Goal: Task Accomplishment & Management: Manage account settings

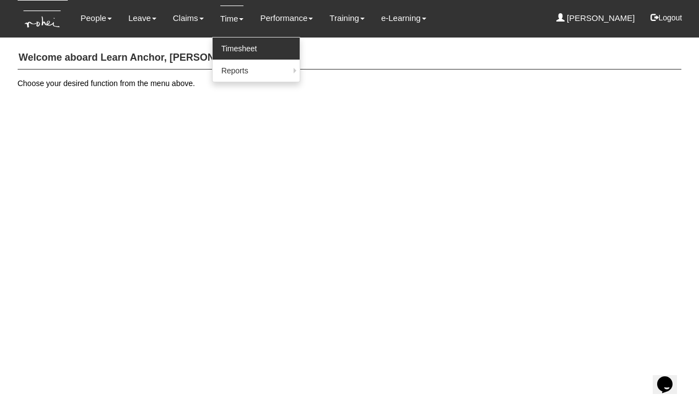
click at [228, 42] on link "Timesheet" at bounding box center [256, 48] width 87 height 22
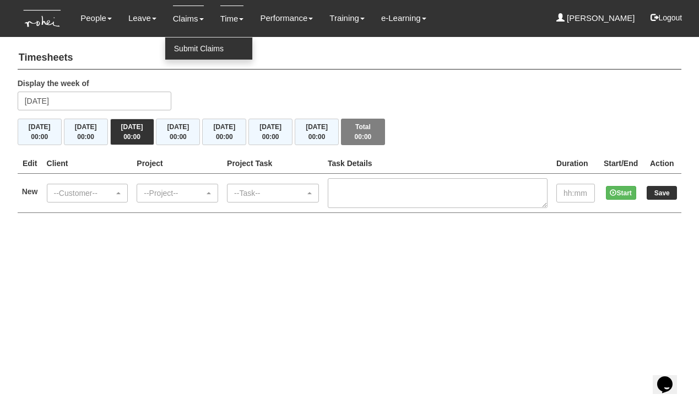
click at [191, 46] on link "Submit Claims" at bounding box center [208, 48] width 87 height 22
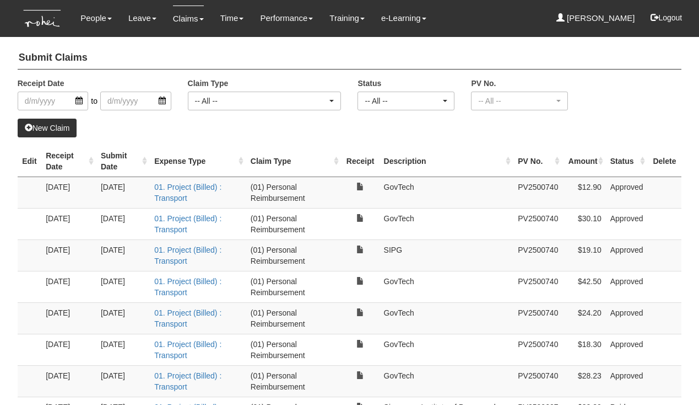
select select "50"
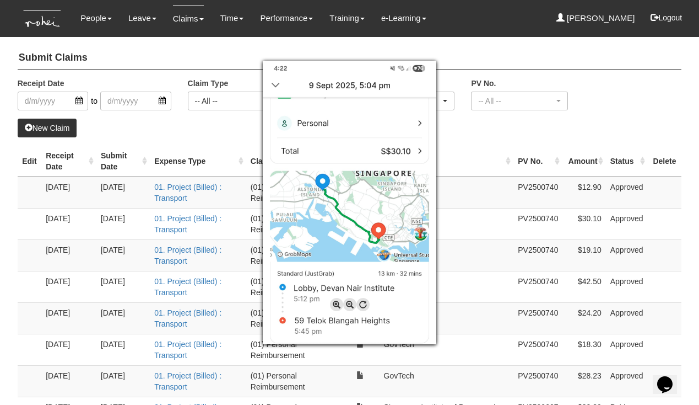
click at [276, 84] on img at bounding box center [350, 202] width 174 height 283
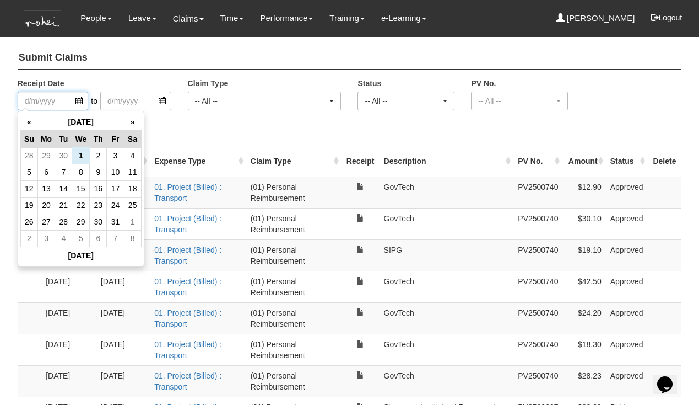
click at [44, 101] on input "search" at bounding box center [53, 100] width 71 height 19
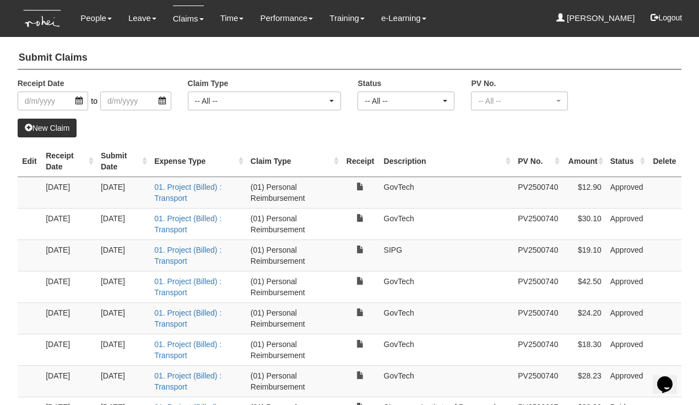
click at [189, 118] on div "New Claim" at bounding box center [350, 127] width 665 height 19
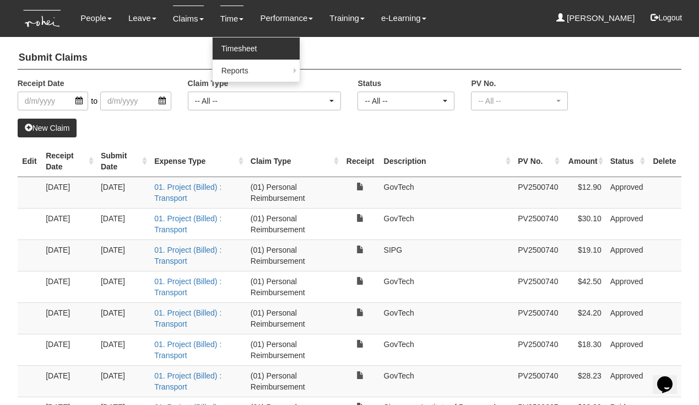
click at [231, 44] on link "Timesheet" at bounding box center [256, 48] width 87 height 22
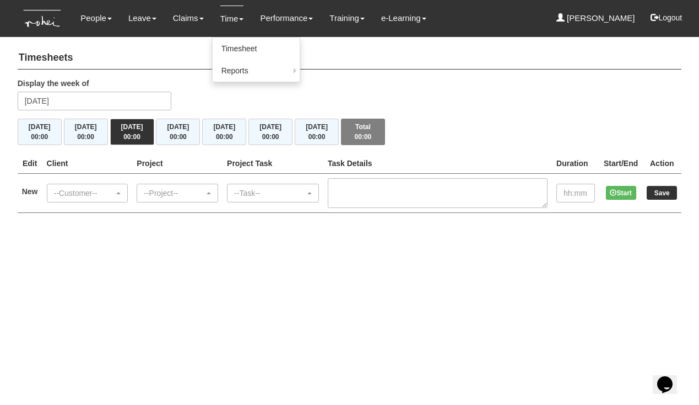
click at [222, 19] on link "Time" at bounding box center [232, 19] width 24 height 26
click at [225, 47] on link "Timesheet" at bounding box center [256, 48] width 87 height 22
click at [86, 190] on div "--Customer--" at bounding box center [84, 192] width 61 height 11
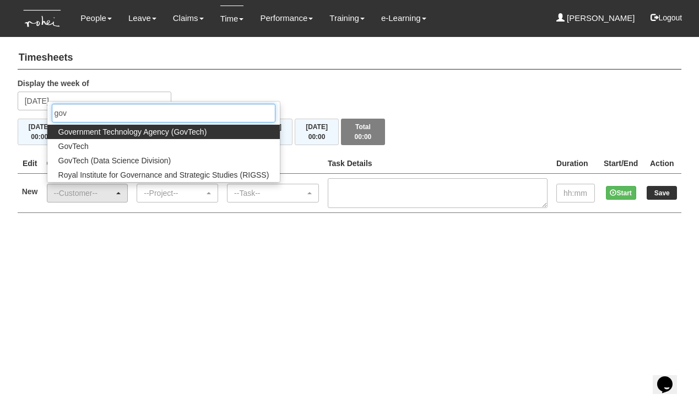
type input "gov"
click at [101, 126] on span "Government Technology Agency (GovTech)" at bounding box center [132, 131] width 149 height 11
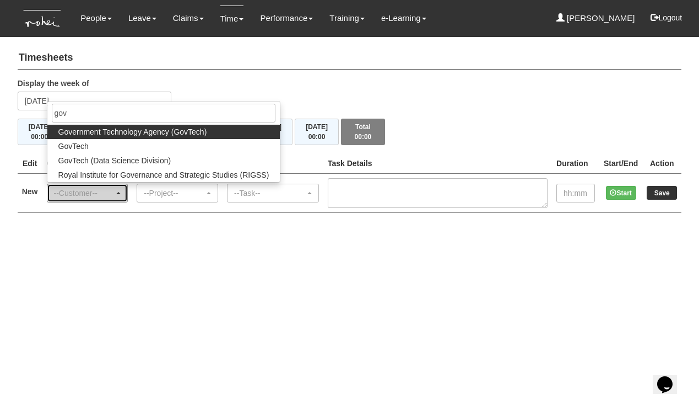
select select "900"
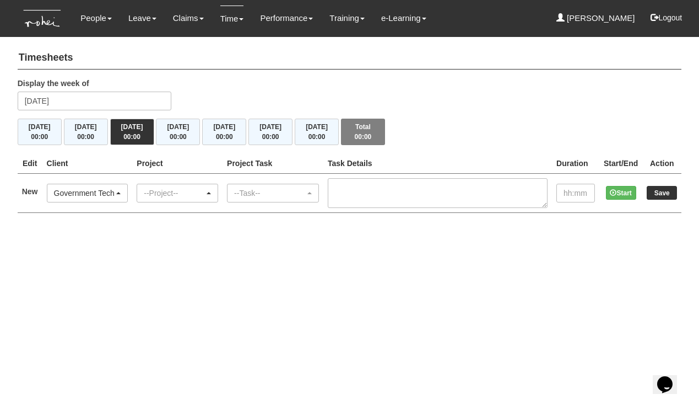
click at [177, 197] on div "--Project--" at bounding box center [177, 193] width 80 height 18
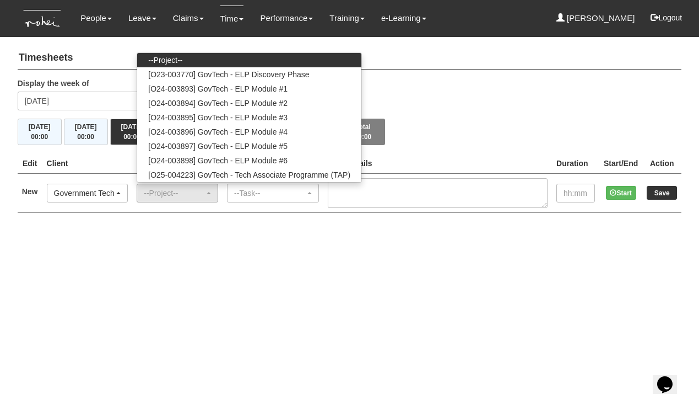
click at [111, 192] on div "Government Technology Agency (GovTech)" at bounding box center [84, 192] width 61 height 11
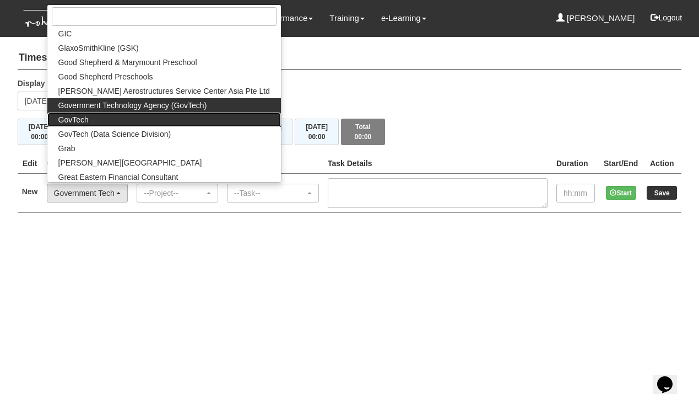
click at [75, 112] on link "GovTech" at bounding box center [164, 119] width 234 height 14
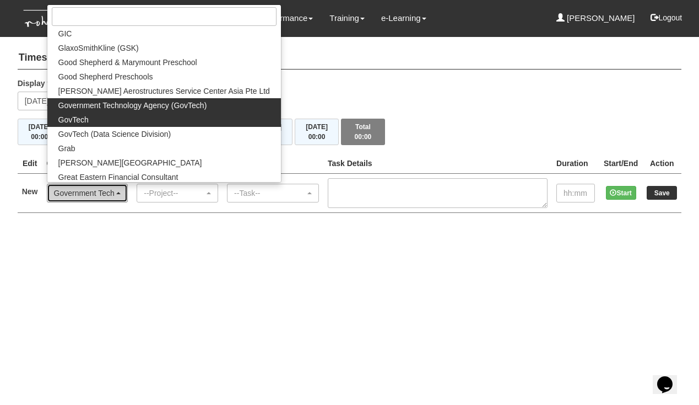
select select "427"
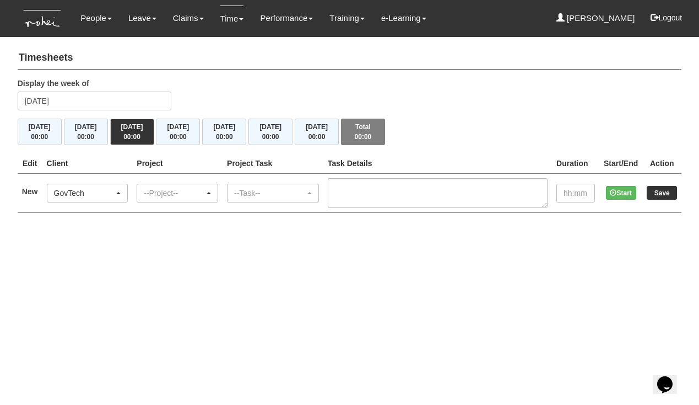
click at [184, 187] on div "--Project--" at bounding box center [174, 192] width 61 height 11
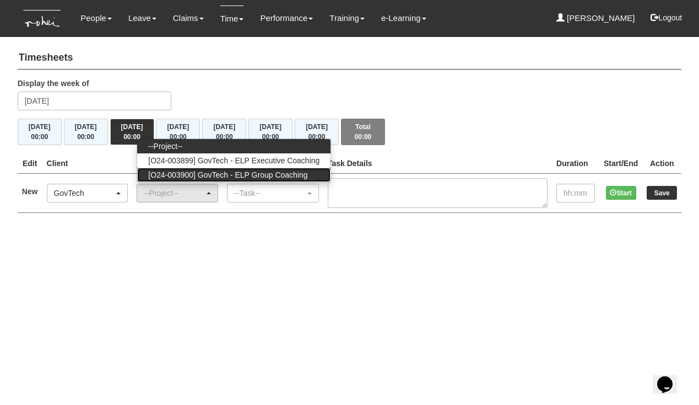
click at [189, 173] on span "[O24-003900] GovTech - ELP Group Coaching" at bounding box center [227, 174] width 159 height 11
select select "2539"
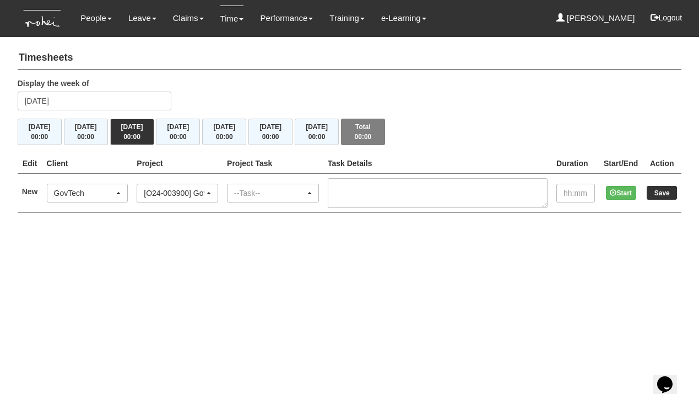
click at [261, 190] on div "--Task--" at bounding box center [269, 192] width 71 height 11
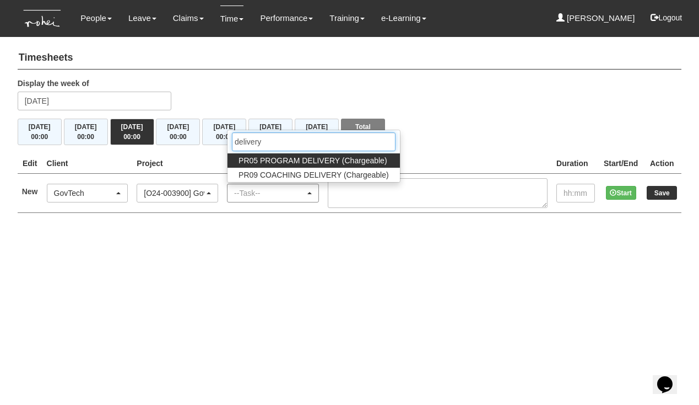
type input "delivery"
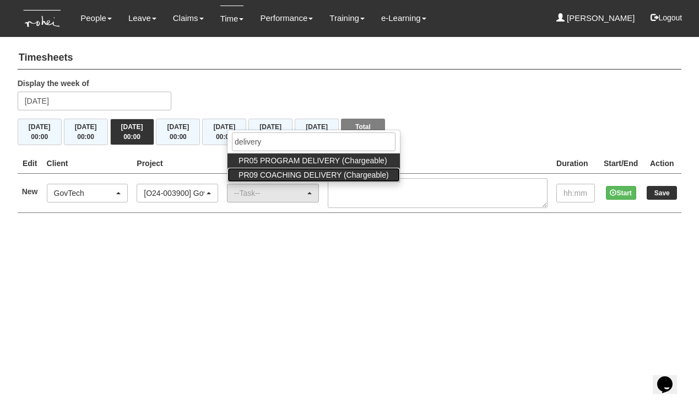
drag, startPoint x: 261, startPoint y: 190, endPoint x: 301, endPoint y: 171, distance: 44.4
click at [301, 171] on span "PR09 COACHING DELIVERY (Chargeable)" at bounding box center [314, 174] width 150 height 11
select select "150"
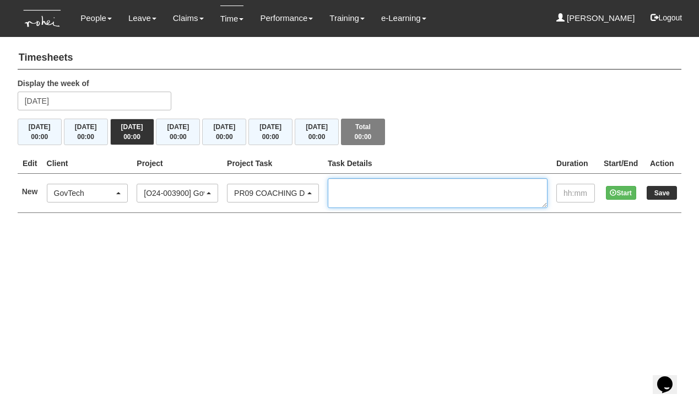
click at [377, 185] on textarea at bounding box center [438, 193] width 220 height 30
type textarea "C11, GC2, 10-12pm"
drag, startPoint x: 438, startPoint y: 186, endPoint x: 364, endPoint y: 186, distance: 74.4
click at [364, 186] on td "C11, GC2, 10-12pm" at bounding box center [438, 192] width 229 height 39
click at [31, 162] on th "Edit" at bounding box center [30, 163] width 25 height 20
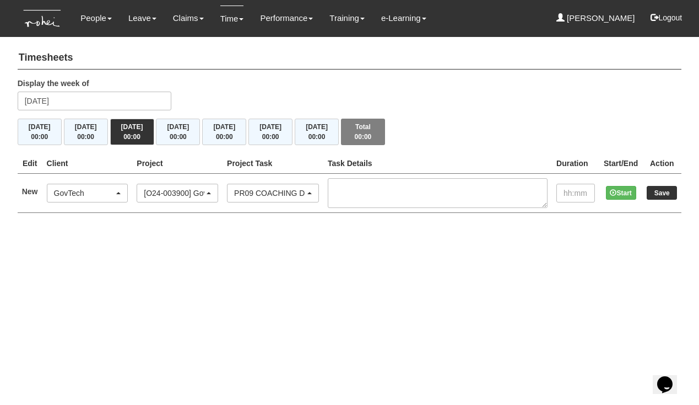
click at [294, 195] on div "PR09 COACHING DELIVERY (Chargeable)" at bounding box center [269, 192] width 71 height 11
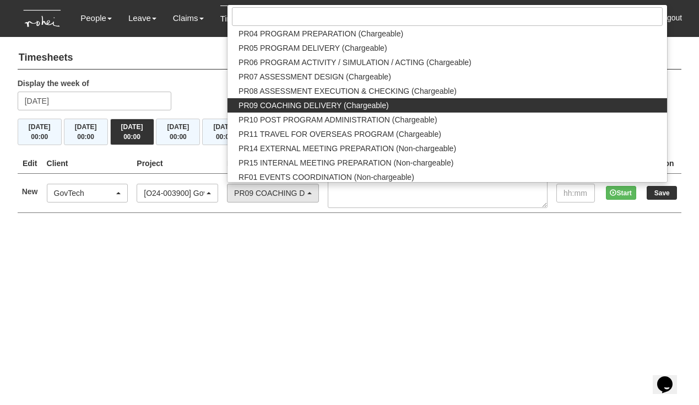
click at [287, 235] on html "Toggle navigation People Personal Information Staff Directory Leave Apply for L…" at bounding box center [349, 117] width 699 height 235
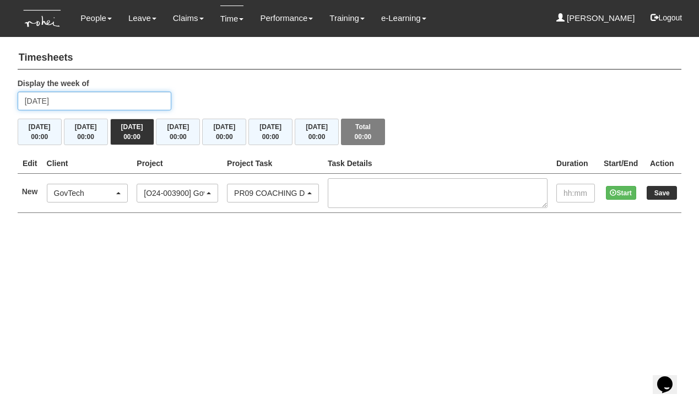
click at [56, 100] on input "Wednesday 1 October 2025" at bounding box center [95, 100] width 154 height 19
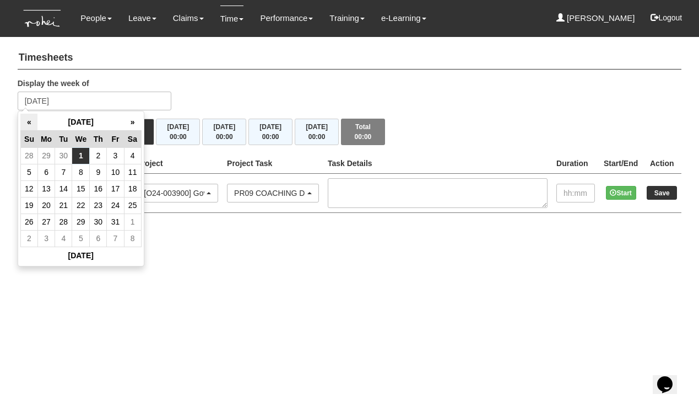
click at [26, 121] on th "«" at bounding box center [28, 122] width 17 height 17
click at [60, 186] on td "16" at bounding box center [63, 188] width 17 height 17
type input "Tuesday 16 September 2025"
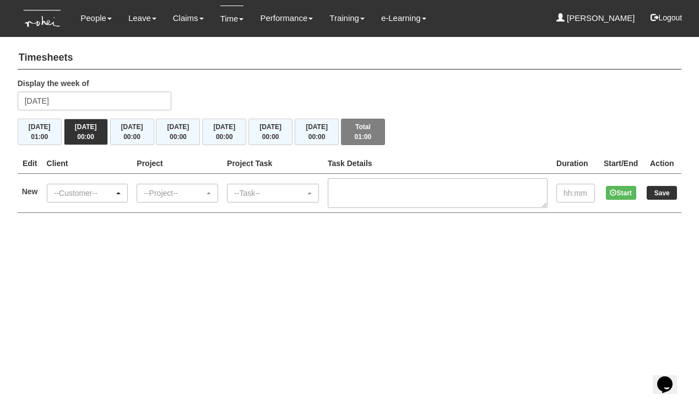
click at [92, 189] on div "--Customer--" at bounding box center [84, 192] width 61 height 11
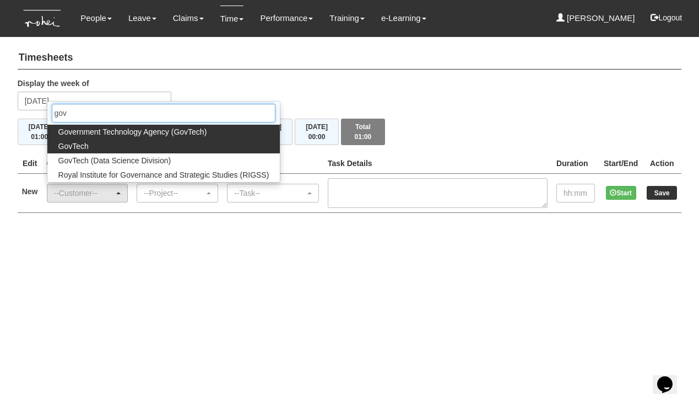
type input "gov"
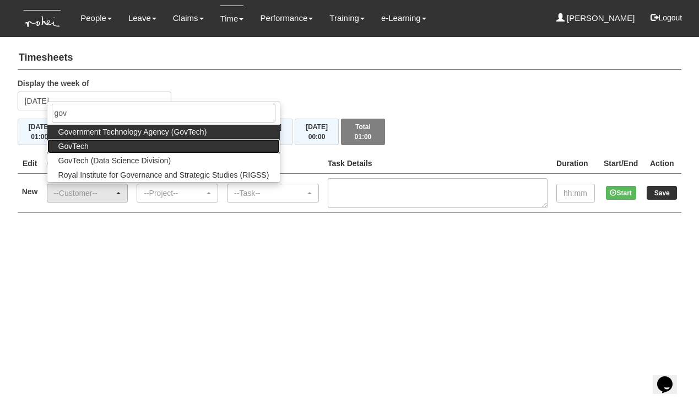
click at [84, 143] on span "GovTech" at bounding box center [73, 146] width 30 height 11
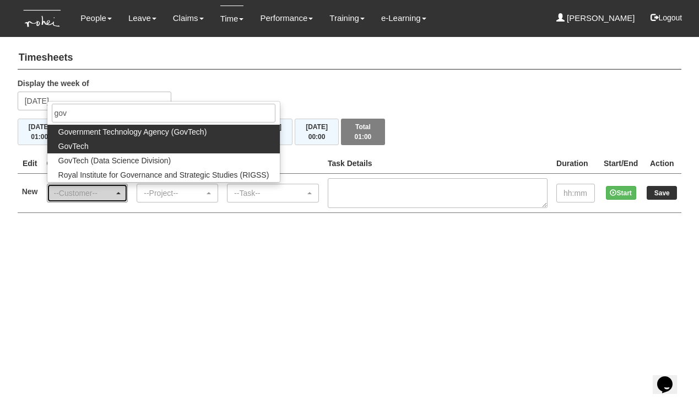
select select "427"
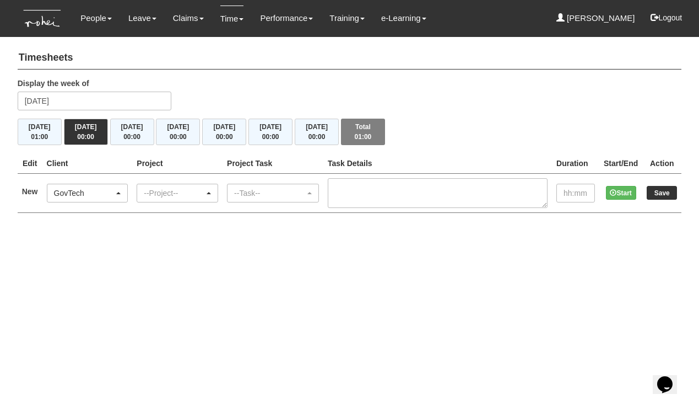
click at [190, 196] on div "--Project--" at bounding box center [174, 192] width 61 height 11
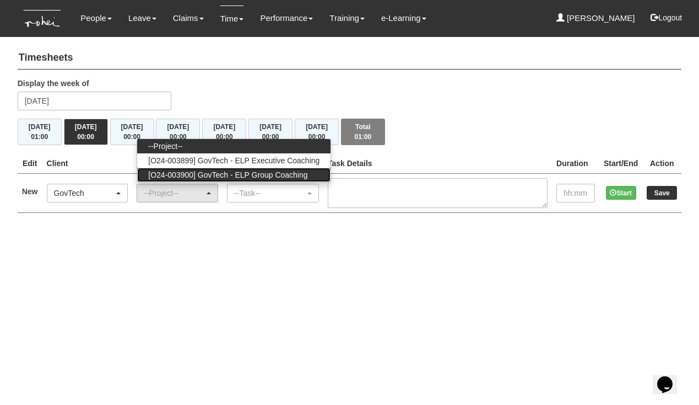
click at [196, 177] on span "[O24-003900] GovTech - ELP Group Coaching" at bounding box center [227, 174] width 159 height 11
select select "2539"
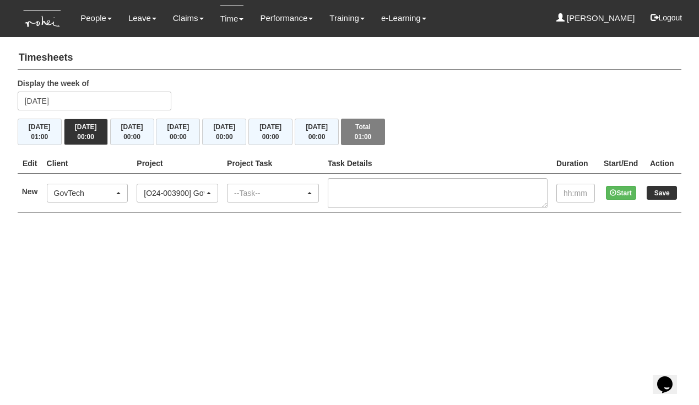
click at [267, 193] on div "--Task--" at bounding box center [269, 192] width 71 height 11
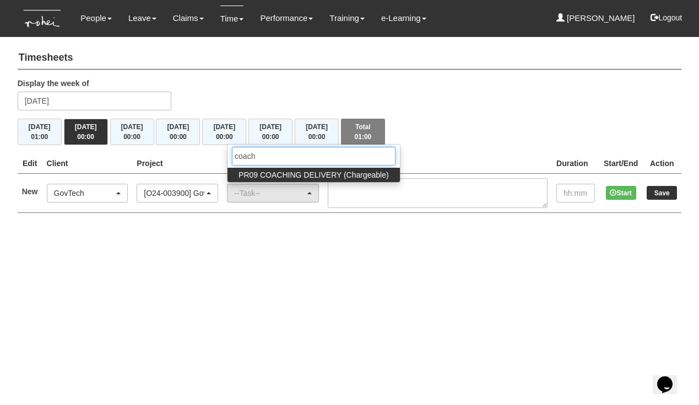
type input "coach"
click at [310, 170] on span "PR09 COACHING DELIVERY (Chargeable)" at bounding box center [314, 174] width 150 height 11
select select "150"
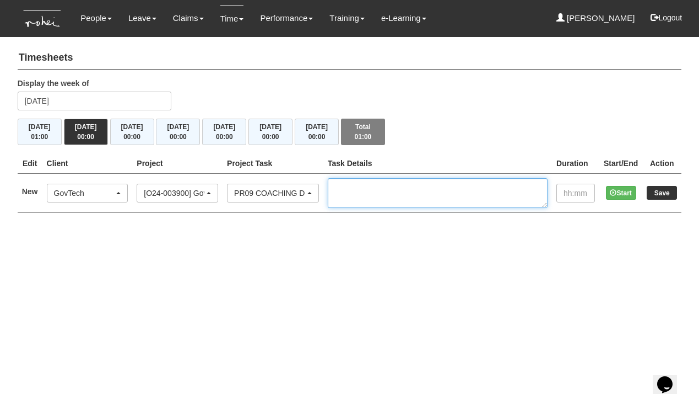
click at [405, 190] on textarea at bounding box center [438, 193] width 220 height 30
paste textarea "C11, GC2, 10-12pm"
type textarea "C11, GC2, 10-12pm"
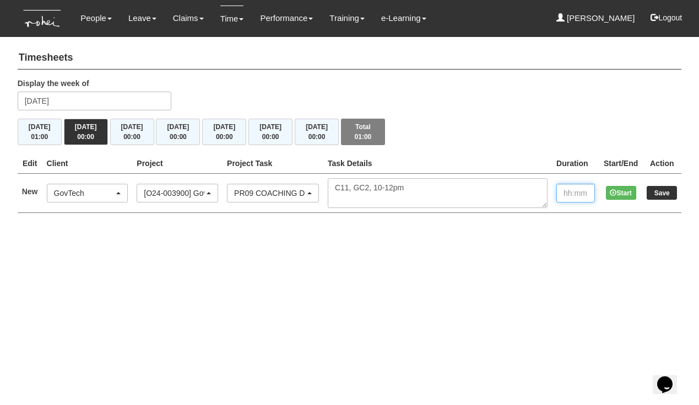
click at [563, 189] on input "text" at bounding box center [576, 193] width 39 height 19
type input "02:00"
click at [662, 191] on input "Save" at bounding box center [662, 193] width 30 height 14
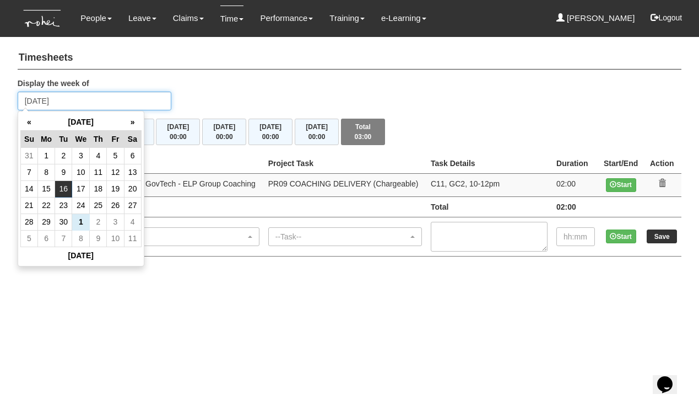
click at [94, 103] on input "[DATE]" at bounding box center [95, 100] width 154 height 19
click at [67, 204] on td "23" at bounding box center [63, 205] width 17 height 17
type input "Tuesday 23 September 2025"
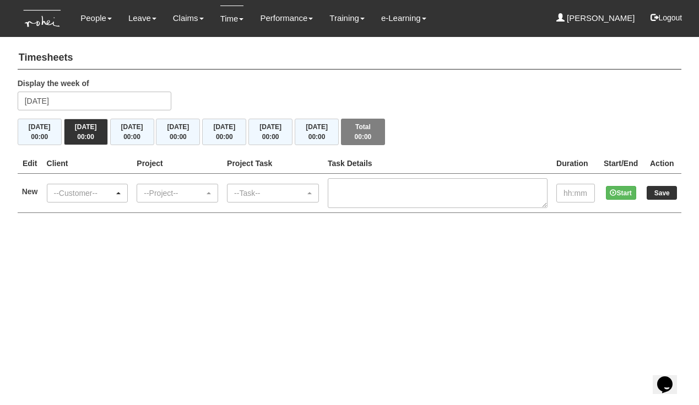
click at [108, 188] on div "--Customer--" at bounding box center [84, 192] width 61 height 11
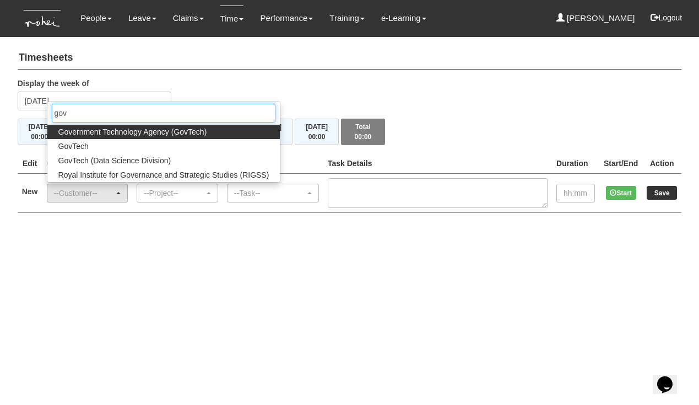
type input "gov"
click at [141, 129] on span "Government Technology Agency (GovTech)" at bounding box center [132, 131] width 149 height 11
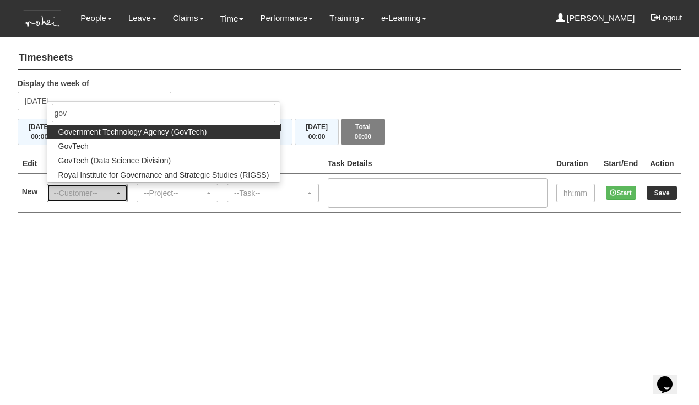
select select "900"
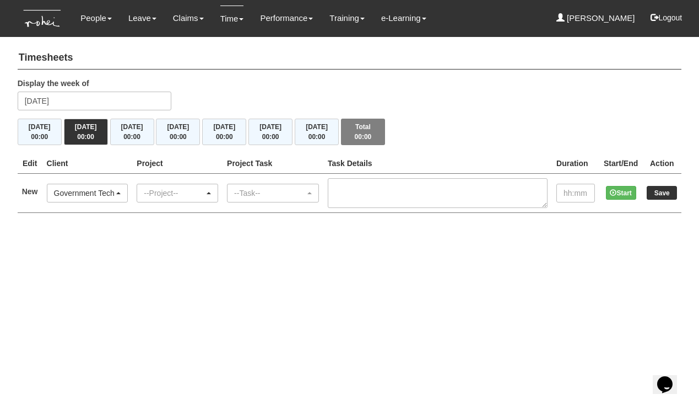
click at [183, 191] on div "--Project--" at bounding box center [174, 192] width 61 height 11
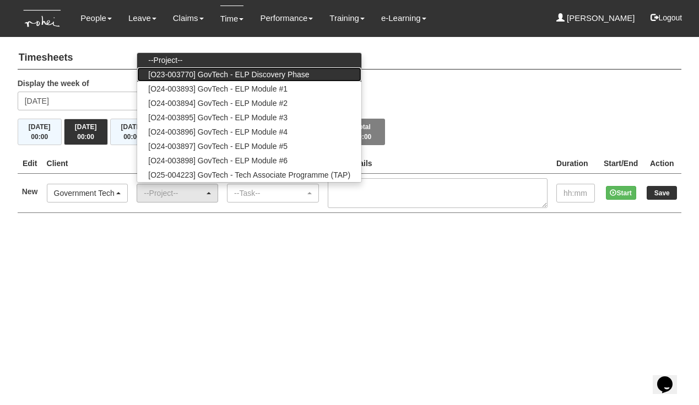
click at [231, 70] on span "[O23-003770] GovTech - ELP Discovery Phase" at bounding box center [228, 74] width 161 height 11
select select "2439"
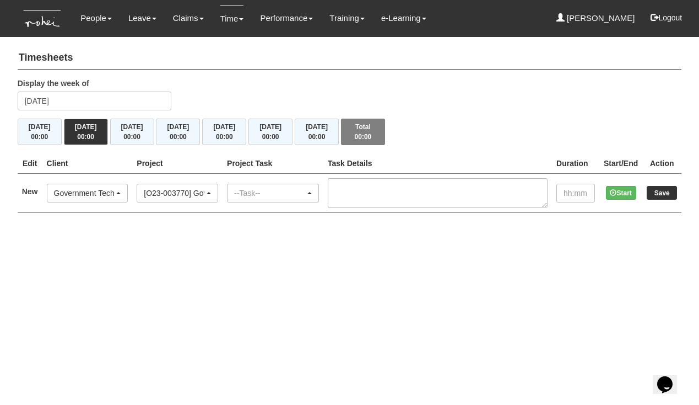
click at [294, 188] on div "--Task--" at bounding box center [269, 192] width 71 height 11
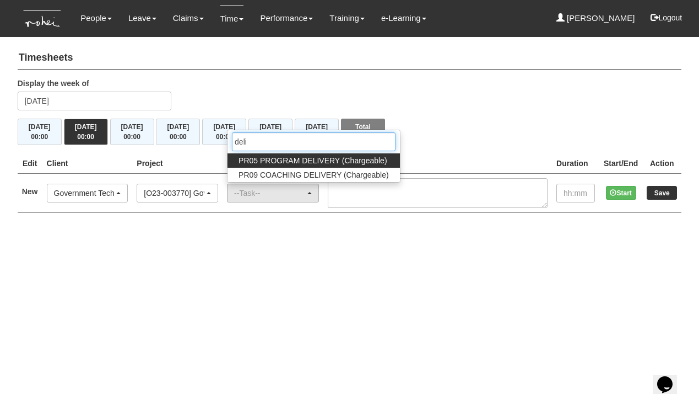
type input "deli"
click at [319, 157] on span "PR05 PROGRAM DELIVERY (Chargeable)" at bounding box center [313, 160] width 148 height 11
select select "89"
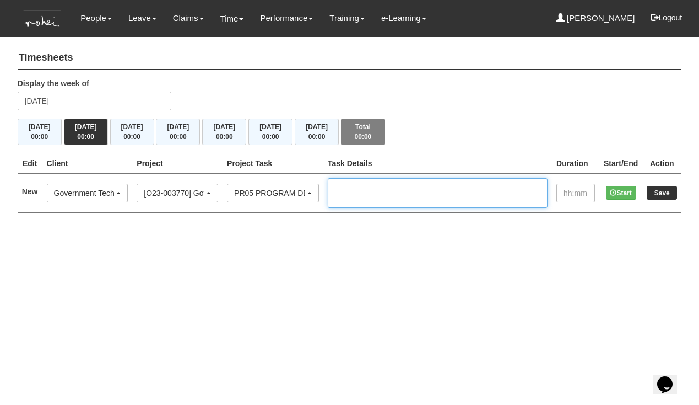
click at [383, 181] on textarea at bounding box center [438, 193] width 220 height 30
type textarea "Kickoff, C16, 2-3pm"
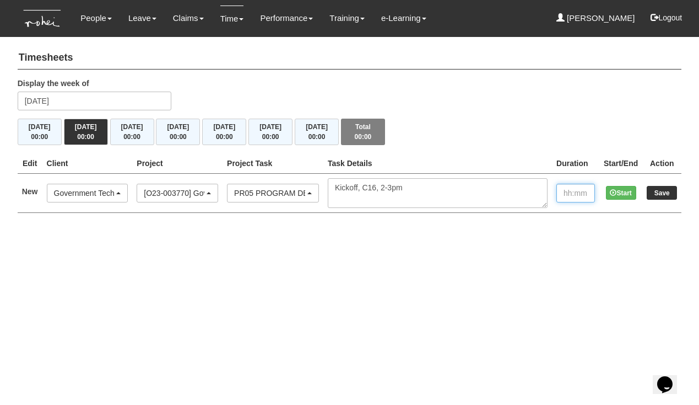
click at [569, 192] on input "text" at bounding box center [576, 193] width 39 height 19
type input "01:00"
click at [665, 192] on input "Save" at bounding box center [662, 193] width 30 height 14
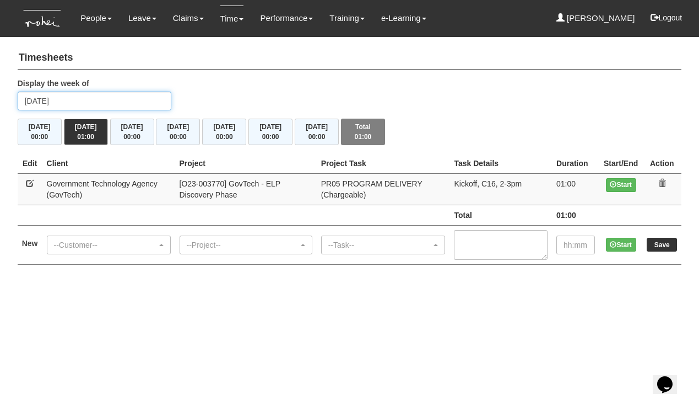
click at [89, 99] on input "[DATE]" at bounding box center [95, 100] width 154 height 19
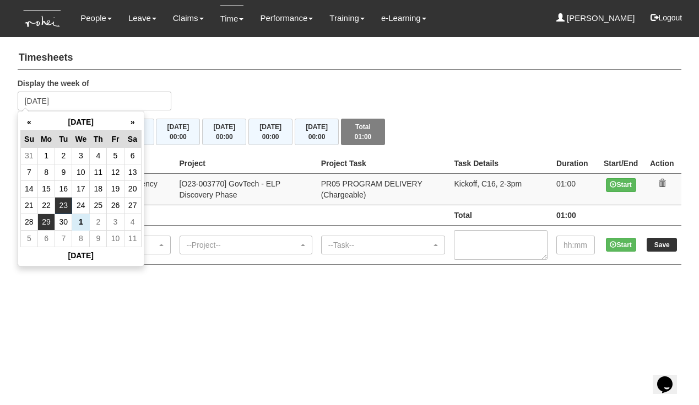
click at [43, 223] on td "29" at bounding box center [45, 221] width 17 height 17
type input "[DATE]"
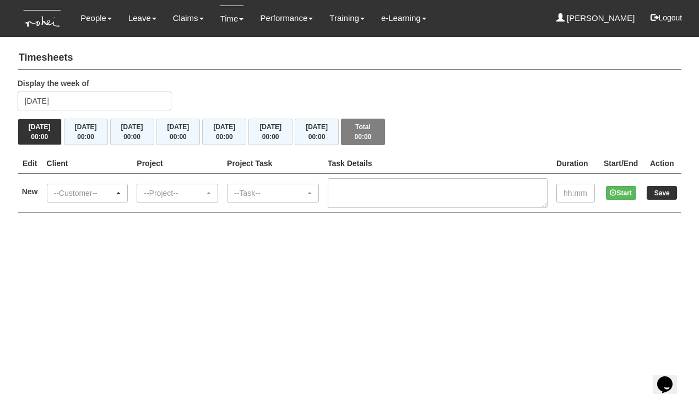
click at [100, 192] on div "--Customer--" at bounding box center [84, 192] width 61 height 11
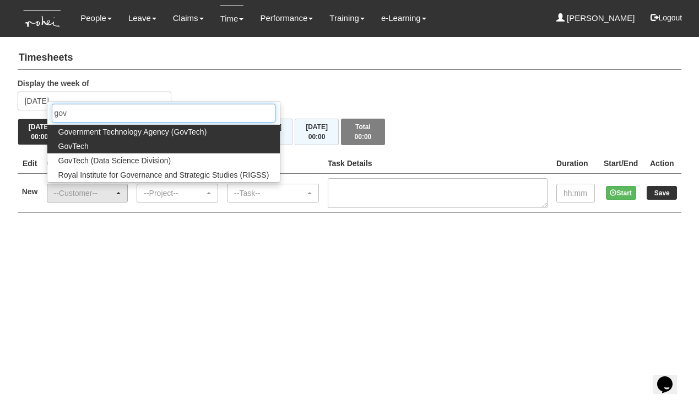
type input "gov"
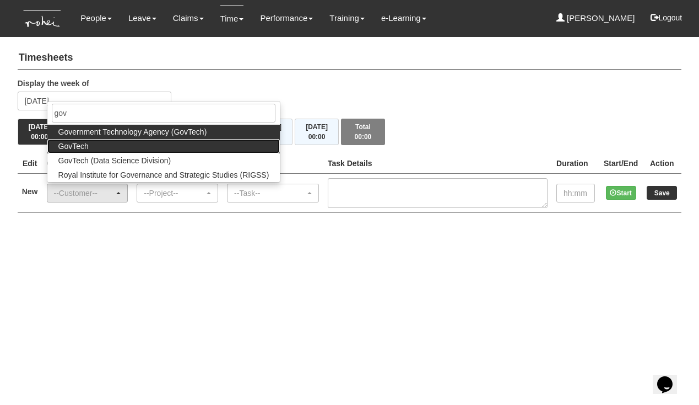
click at [93, 142] on link "GovTech" at bounding box center [163, 146] width 233 height 14
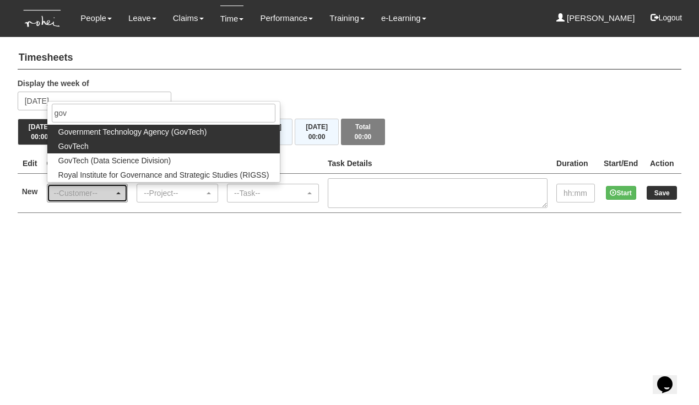
select select "427"
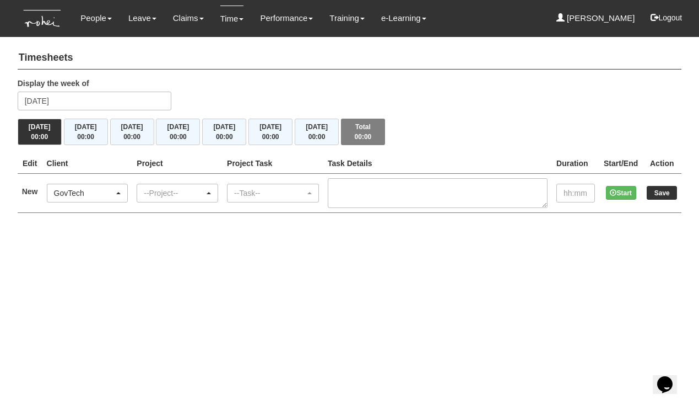
click at [184, 192] on div "--Project--" at bounding box center [174, 192] width 61 height 11
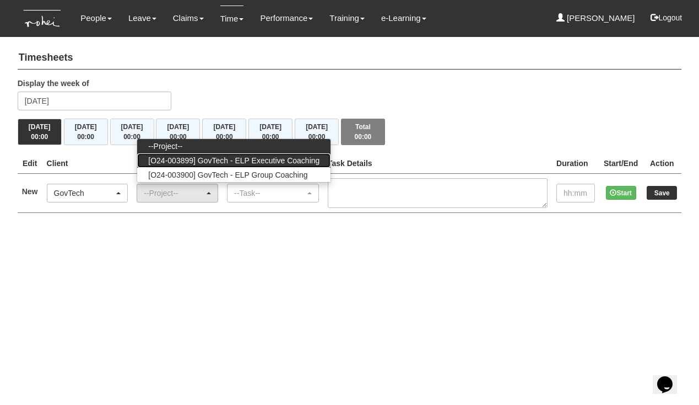
click at [192, 159] on span "[O24-003899] GovTech - ELP Executive Coaching" at bounding box center [233, 160] width 171 height 11
select select "2540"
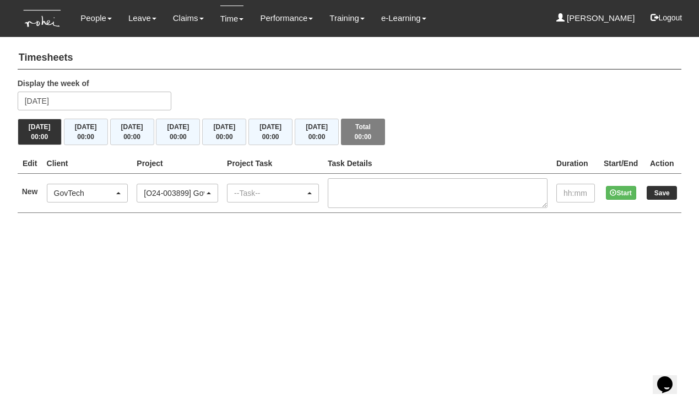
click at [265, 195] on div "--Task--" at bounding box center [269, 192] width 71 height 11
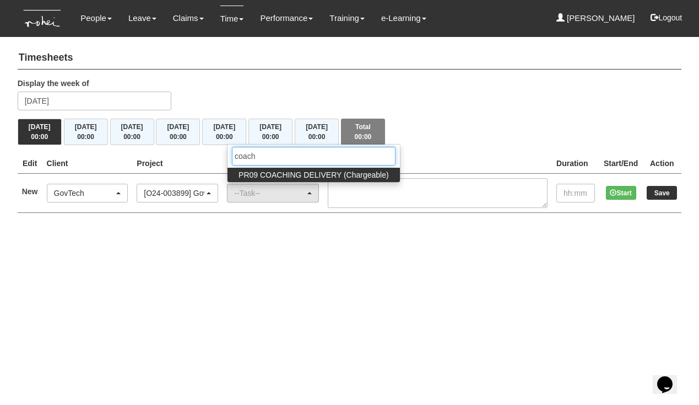
type input "coach"
click at [324, 170] on span "PR09 COACHING DELIVERY (Chargeable)" at bounding box center [314, 174] width 150 height 11
select select "150"
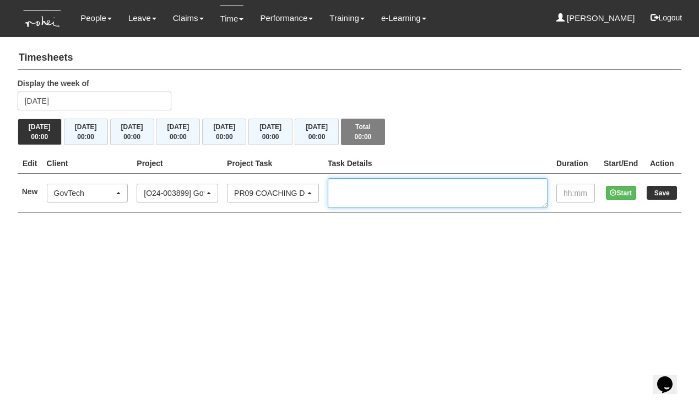
click at [396, 187] on textarea at bounding box center [438, 193] width 220 height 30
type textarea "T"
type textarea "y"
click at [376, 187] on textarea "Tan Yih Siang," at bounding box center [438, 193] width 220 height 30
click at [465, 188] on textarea "C15, IC1, Tan Yih Siang," at bounding box center [438, 193] width 220 height 30
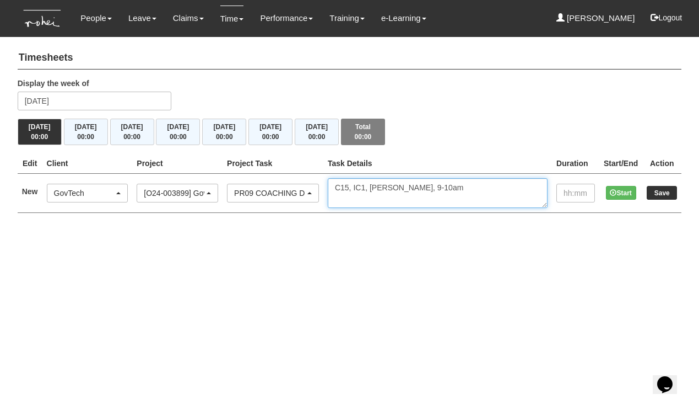
type textarea "C15, IC1, [PERSON_NAME], 9-10am"
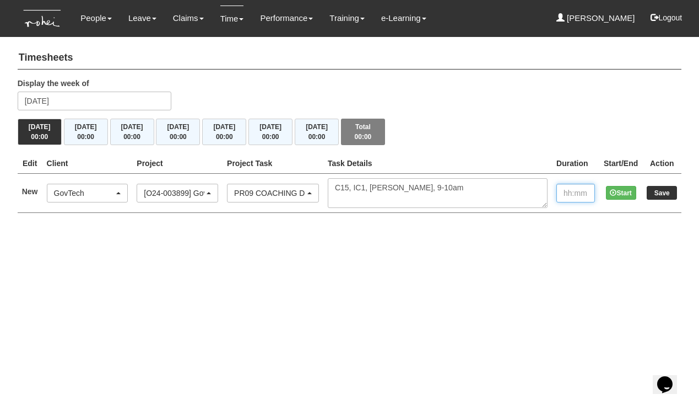
click at [567, 192] on input "text" at bounding box center [576, 193] width 39 height 19
type input "01:00"
click at [624, 189] on button "Start" at bounding box center [621, 193] width 30 height 14
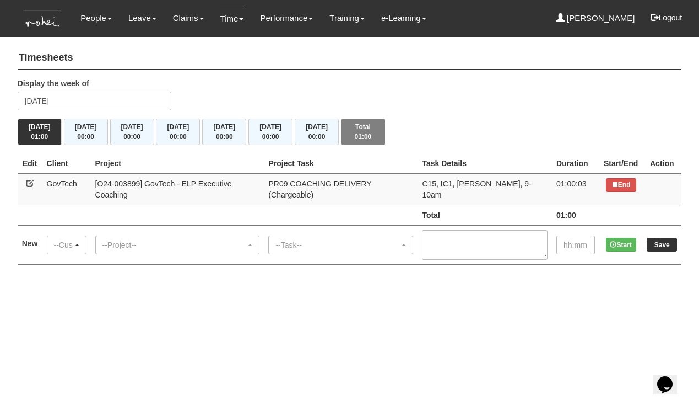
click at [73, 239] on div "--Customer--" at bounding box center [63, 244] width 19 height 11
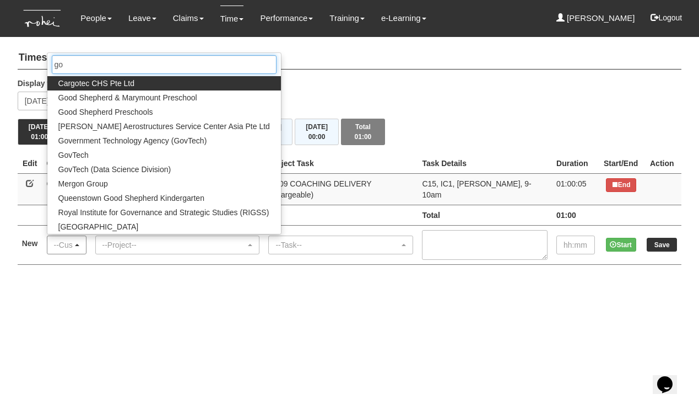
type input "g"
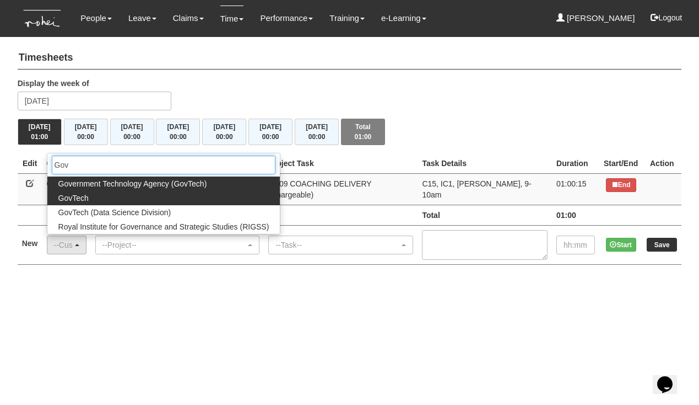
type input "Gov"
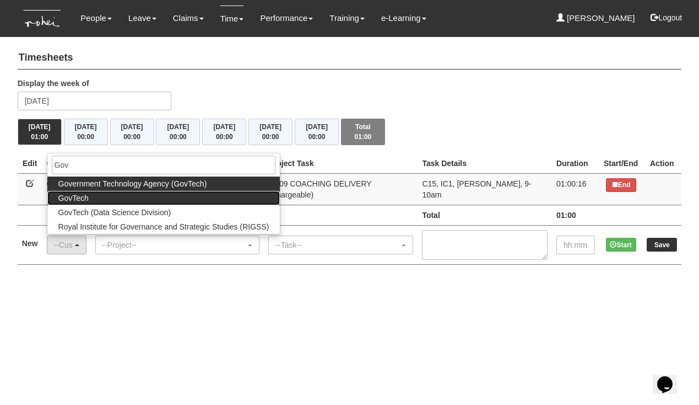
click at [129, 192] on link "GovTech" at bounding box center [163, 198] width 233 height 14
select select "427"
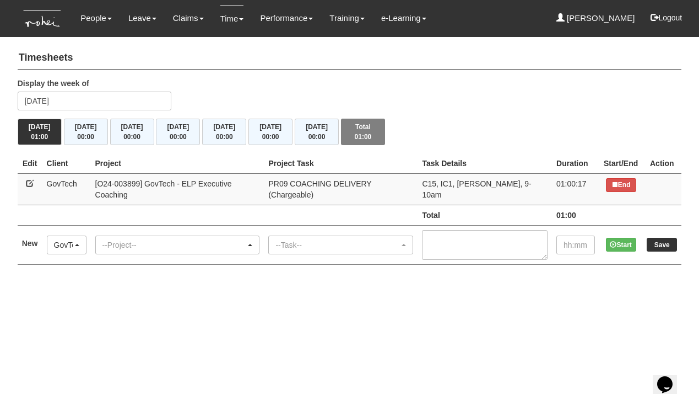
click at [132, 239] on div "--Project--" at bounding box center [175, 244] width 144 height 11
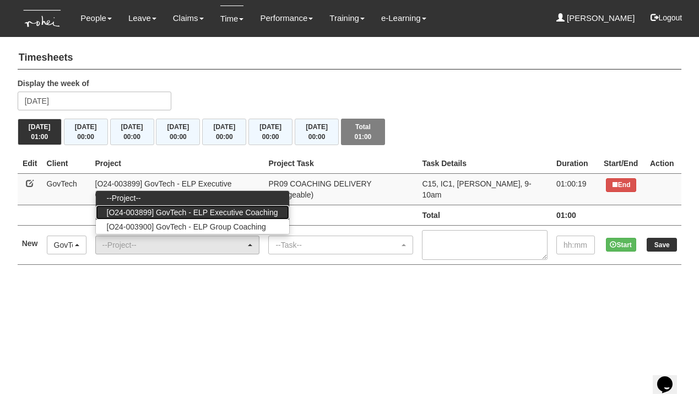
click at [169, 207] on span "[O24-003899] GovTech - ELP Executive Coaching" at bounding box center [192, 212] width 171 height 11
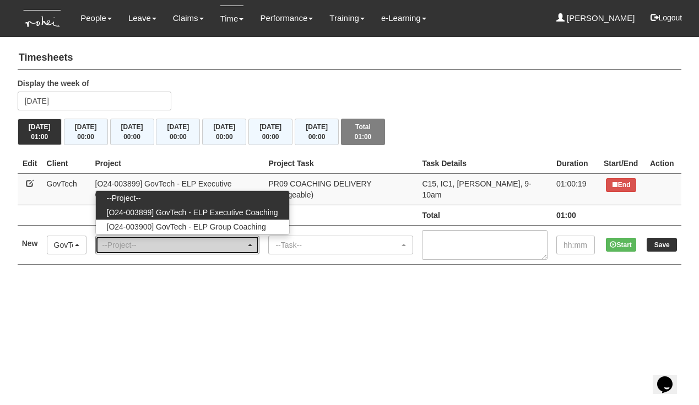
select select "2540"
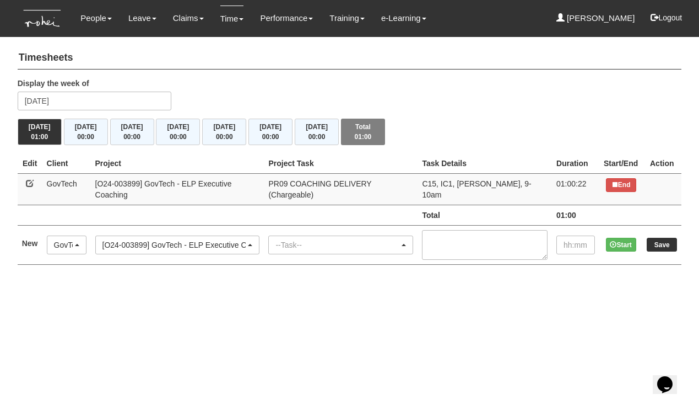
click at [320, 239] on div "--Task--" at bounding box center [338, 244] width 124 height 11
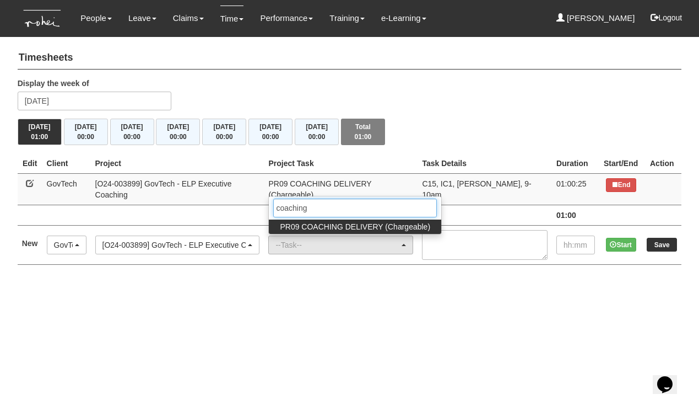
type input "coaching"
click at [355, 221] on span "PR09 COACHING DELIVERY (Chargeable)" at bounding box center [355, 226] width 150 height 11
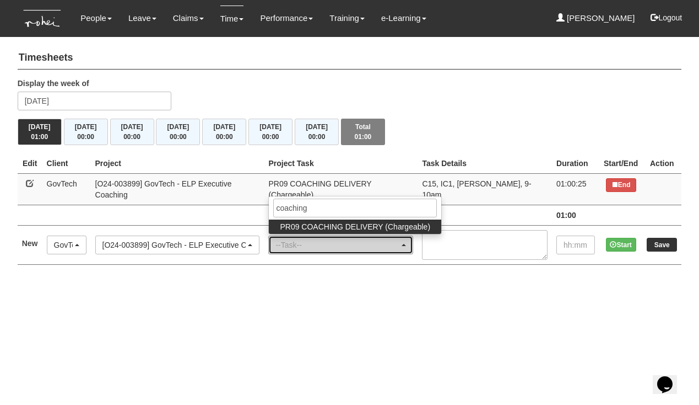
select select "150"
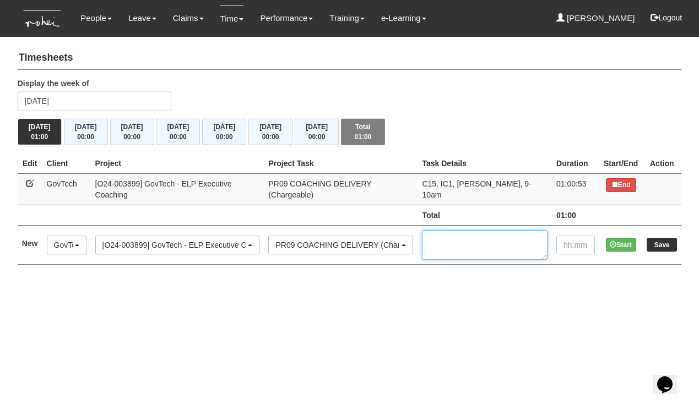
click at [439, 230] on textarea at bounding box center [485, 245] width 126 height 30
type textarea "C15, IC1, [PERSON_NAME], 3-4pm"
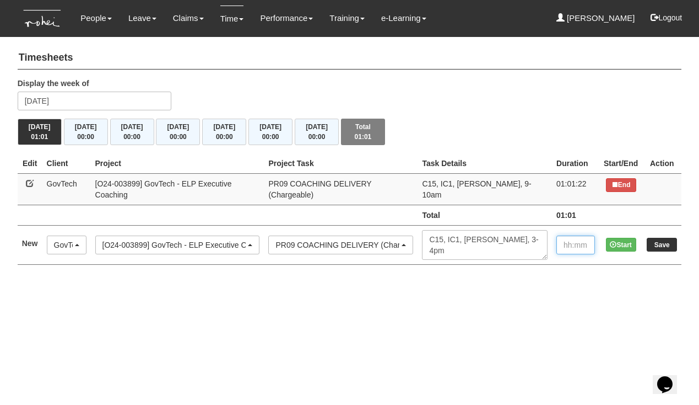
click at [566, 235] on input "text" at bounding box center [576, 244] width 39 height 19
click at [615, 186] on icon at bounding box center [615, 184] width 7 height 7
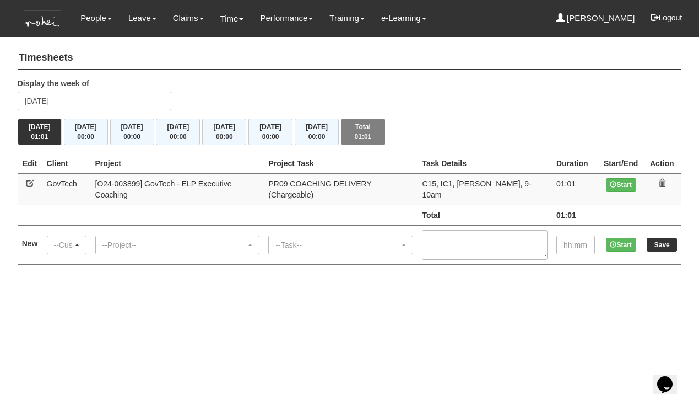
click at [73, 239] on div "--Customer--" at bounding box center [63, 244] width 19 height 11
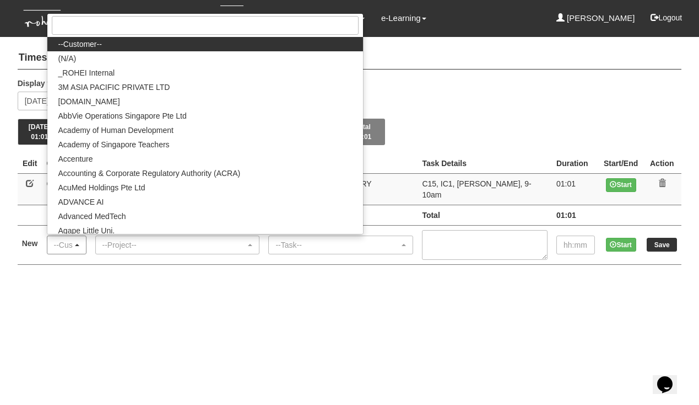
click at [73, 239] on div "--Customer--" at bounding box center [63, 244] width 19 height 11
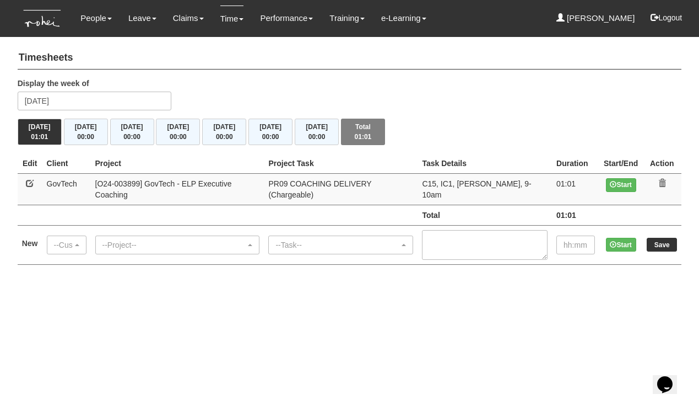
click at [31, 182] on link at bounding box center [30, 183] width 8 height 8
select select "427"
select select "150"
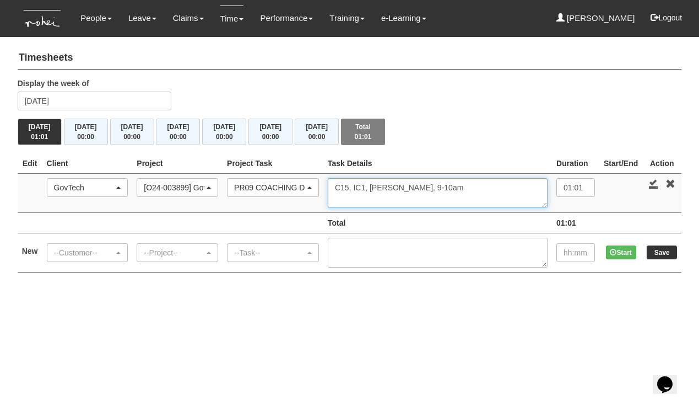
click at [497, 185] on textarea "C15, IC1, [PERSON_NAME], 9-10am" at bounding box center [438, 193] width 220 height 30
click at [69, 244] on div "--Customer--" at bounding box center [87, 253] width 80 height 18
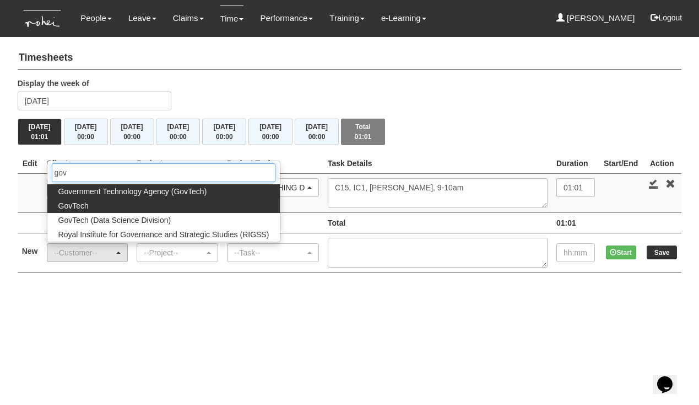
type input "gov"
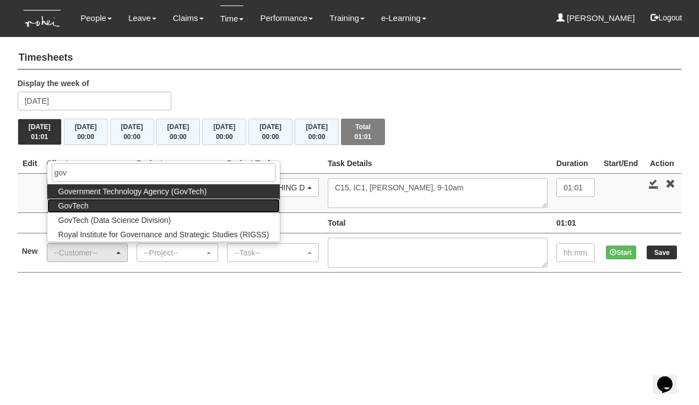
click at [83, 203] on span "GovTech" at bounding box center [73, 205] width 30 height 11
select select "427"
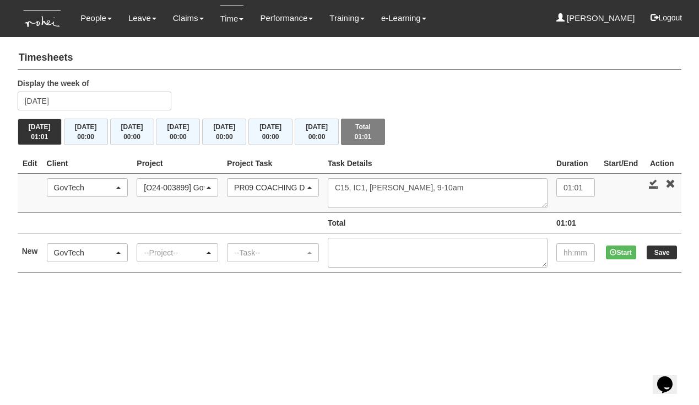
click at [168, 248] on div "--Project--" at bounding box center [174, 252] width 61 height 11
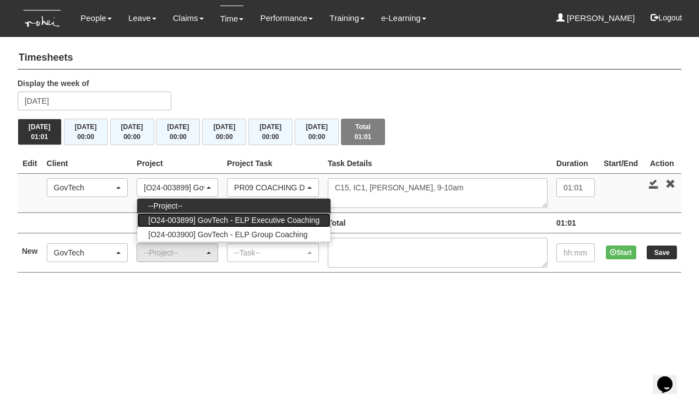
click at [186, 218] on span "[O24-003899] GovTech - ELP Executive Coaching" at bounding box center [233, 219] width 171 height 11
select select "2540"
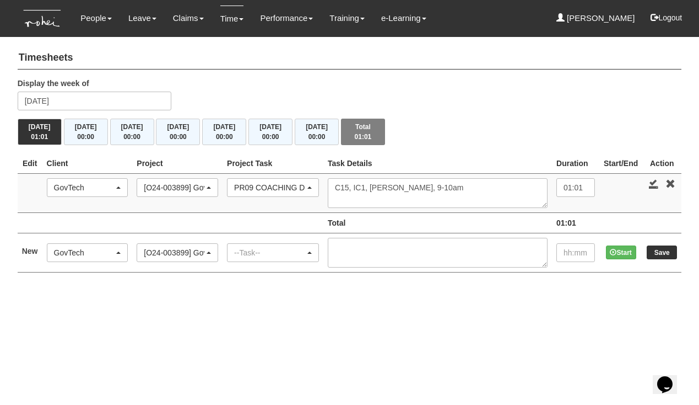
click at [292, 256] on div "--Task--" at bounding box center [273, 253] width 91 height 18
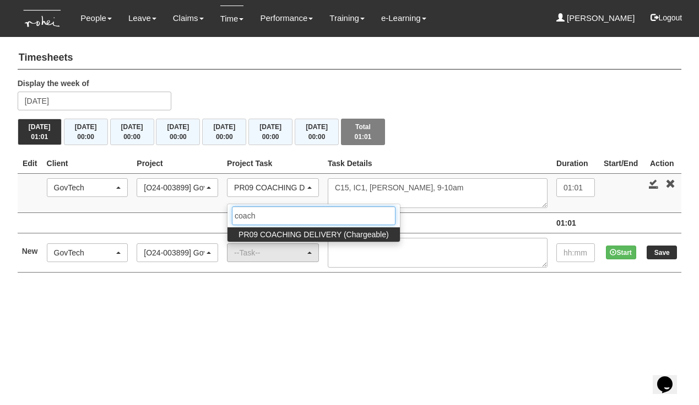
type input "coach"
click at [306, 231] on span "PR09 COACHING DELIVERY (Chargeable)" at bounding box center [314, 234] width 150 height 11
select select "150"
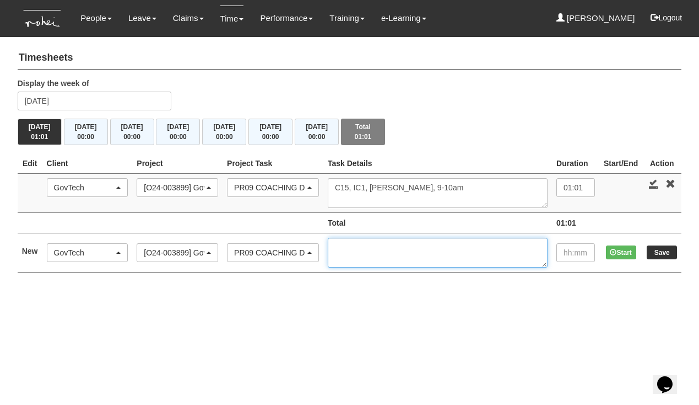
click at [402, 244] on textarea at bounding box center [438, 253] width 220 height 30
type textarea "C15, IC1, [PERSON_NAME], 3-4pm"
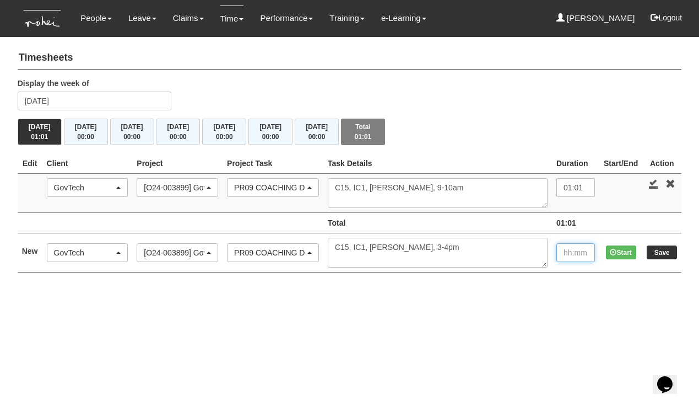
click at [567, 250] on input "text" at bounding box center [576, 252] width 39 height 19
type input "1"
type input "01:00"
click at [579, 184] on input "01:01" at bounding box center [576, 187] width 39 height 19
type input "01:00"
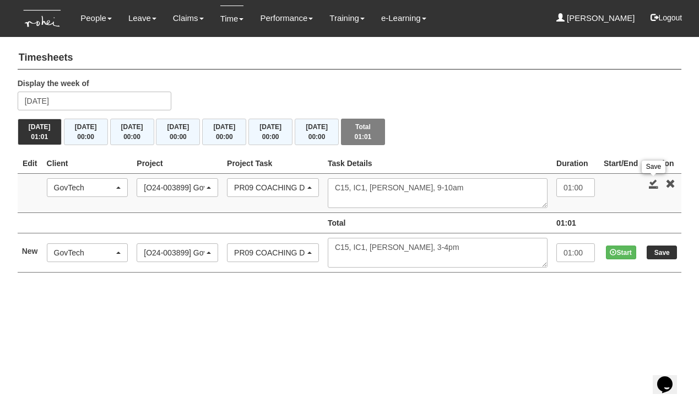
click at [654, 181] on link at bounding box center [654, 184] width 10 height 10
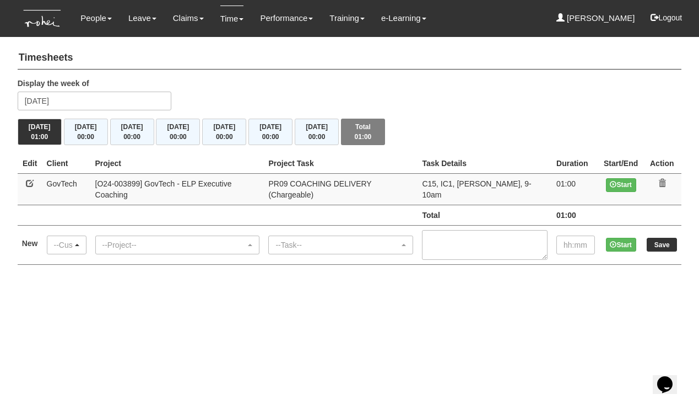
click at [73, 239] on div "--Customer--" at bounding box center [63, 244] width 19 height 11
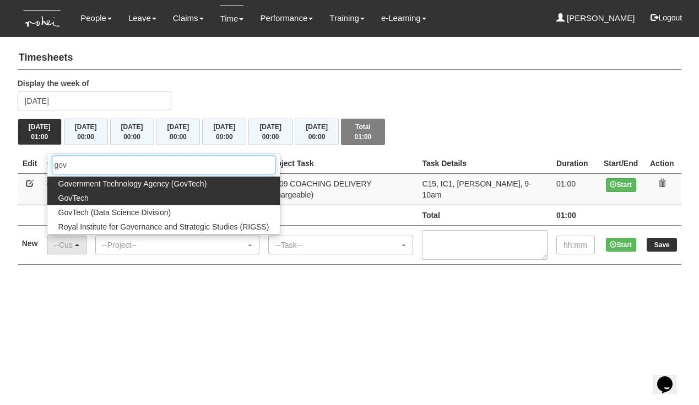
type input "gov"
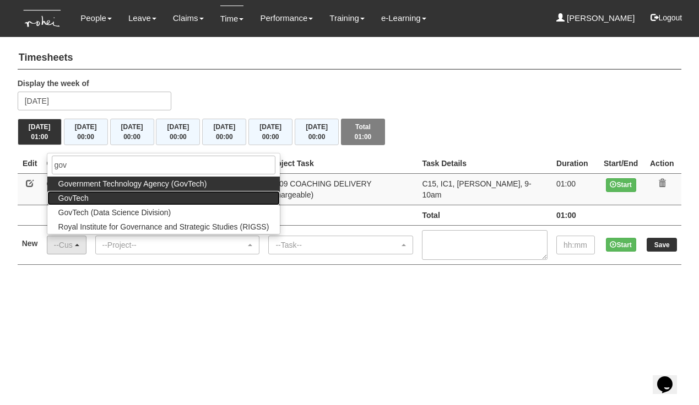
click at [82, 192] on span "GovTech" at bounding box center [73, 197] width 30 height 11
select select "427"
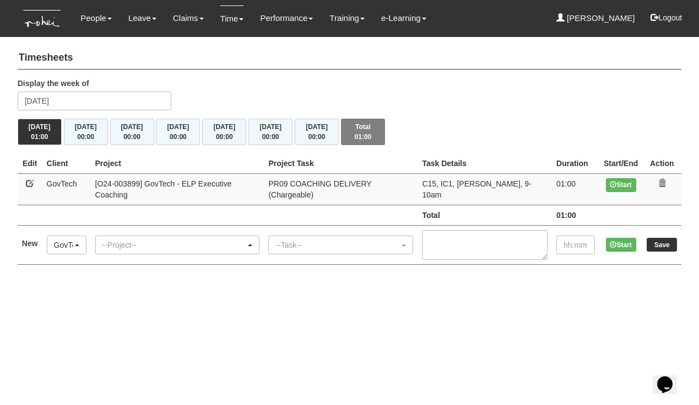
click at [143, 239] on div "--Project--" at bounding box center [175, 244] width 144 height 11
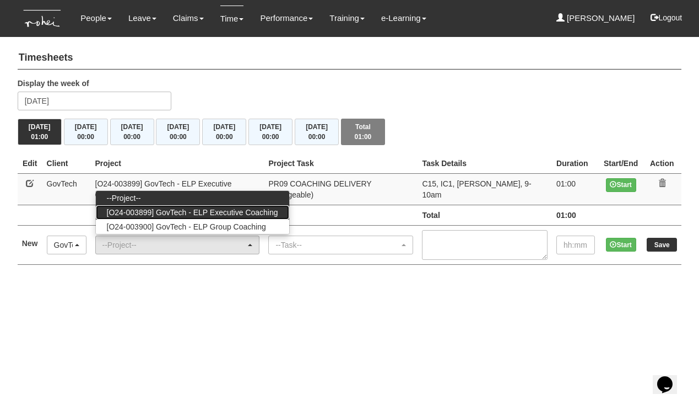
click at [179, 207] on span "[O24-003899] GovTech - ELP Executive Coaching" at bounding box center [192, 212] width 171 height 11
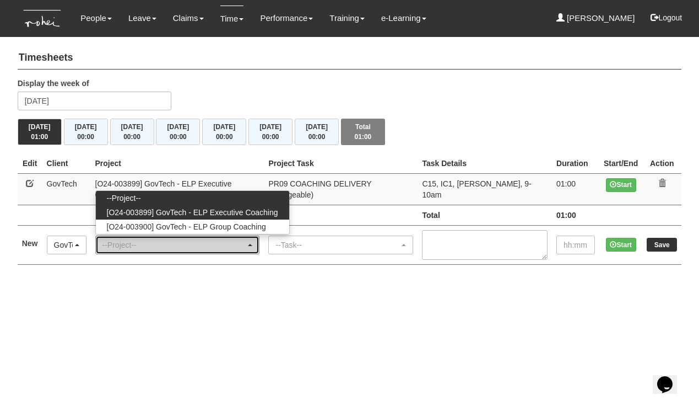
select select "2540"
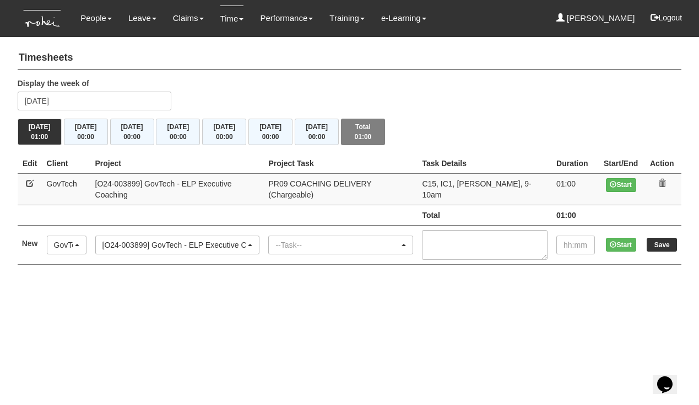
click at [305, 239] on div "--Task--" at bounding box center [338, 244] width 124 height 11
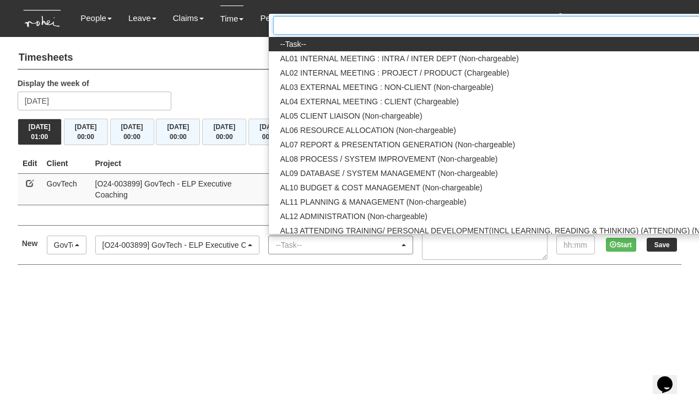
type input "o"
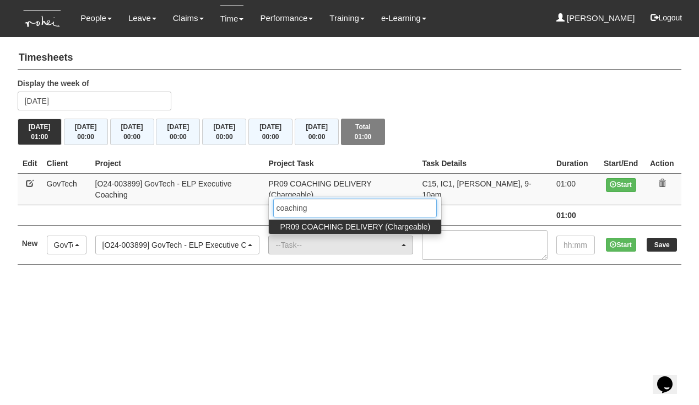
type input "coaching"
click at [327, 221] on span "PR09 COACHING DELIVERY (Chargeable)" at bounding box center [355, 226] width 150 height 11
select select "150"
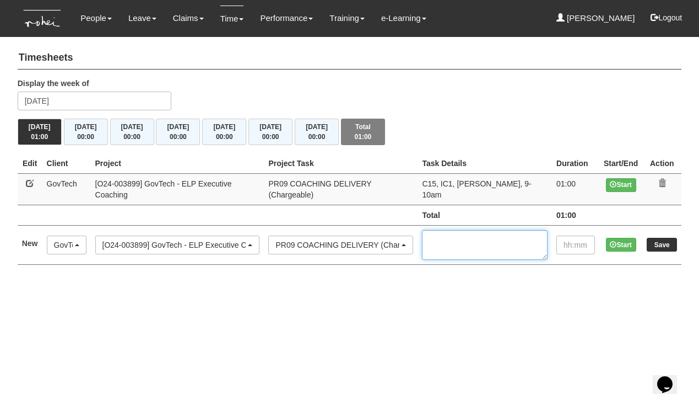
click at [456, 231] on textarea at bounding box center [485, 245] width 126 height 30
type textarea "C15, IC1, [PERSON_NAME], 3-4pm"
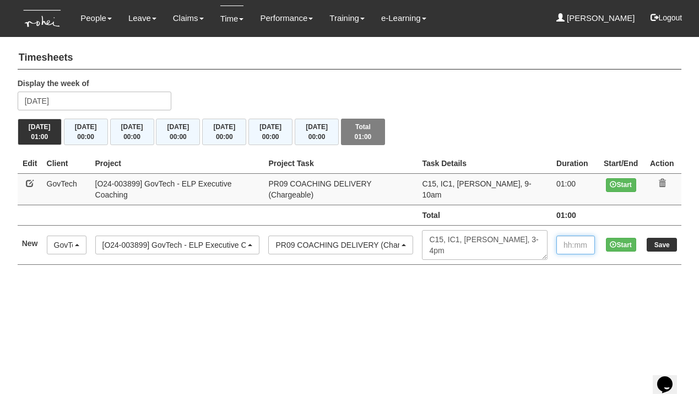
click at [558, 235] on input "text" at bounding box center [576, 244] width 39 height 19
type input "01:00"
click at [623, 238] on button "Start" at bounding box center [621, 245] width 30 height 14
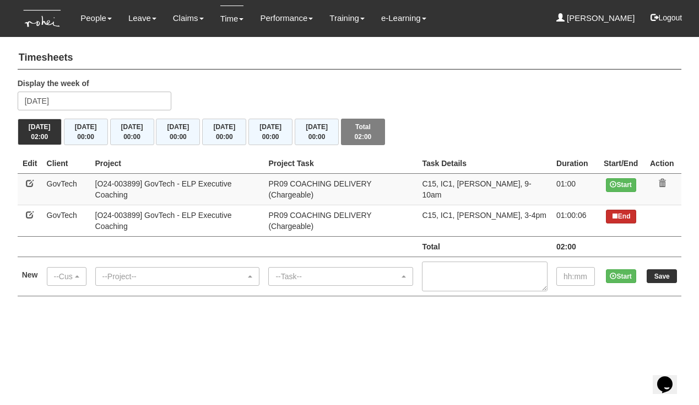
click at [626, 209] on button "End" at bounding box center [621, 216] width 30 height 14
click at [86, 130] on button "[DATE] 00:00" at bounding box center [86, 131] width 44 height 26
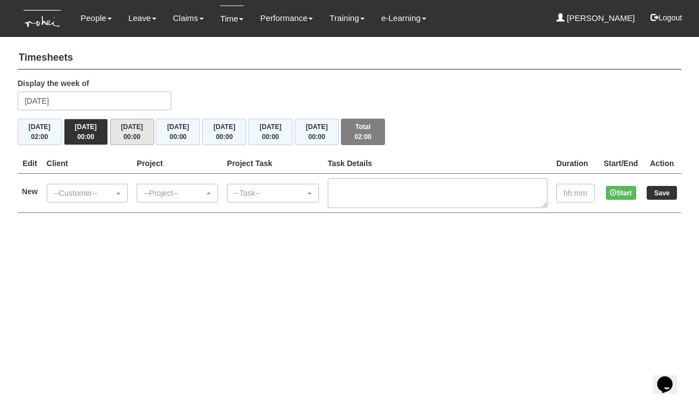
click at [141, 130] on button "Wed 1/10 00:00" at bounding box center [132, 131] width 44 height 26
click at [101, 200] on div "--Customer--" at bounding box center [87, 193] width 80 height 18
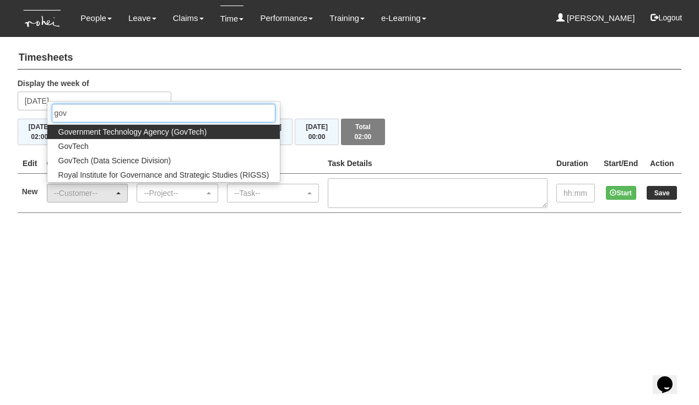
type input "gov"
click at [128, 128] on span "Government Technology Agency (GovTech)" at bounding box center [132, 131] width 149 height 11
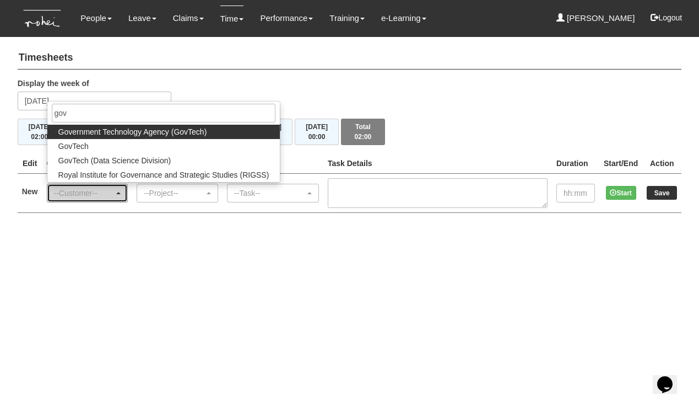
select select "900"
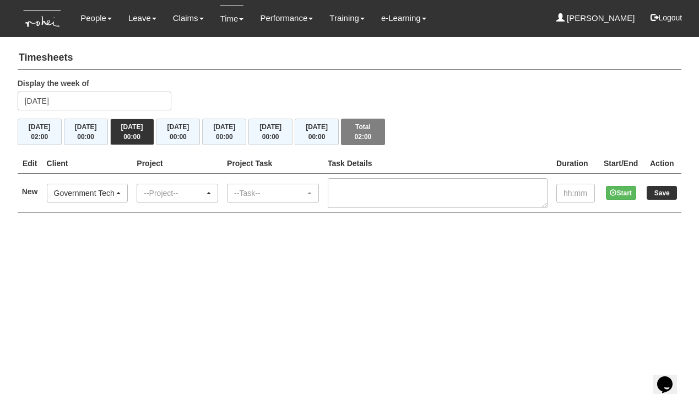
click at [190, 193] on div "--Project--" at bounding box center [174, 192] width 61 height 11
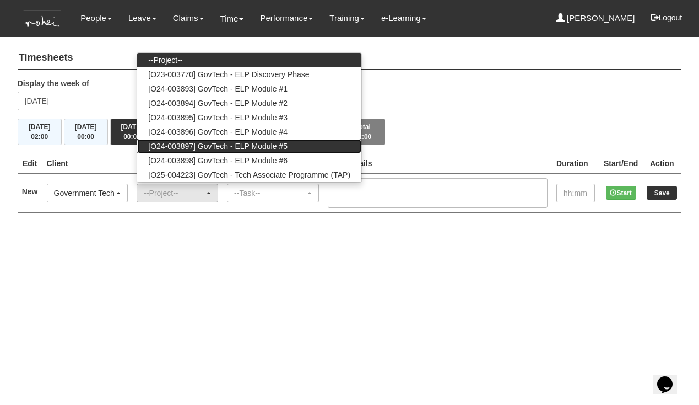
click at [221, 142] on span "[O24-003897] GovTech - ELP Module #5" at bounding box center [217, 146] width 139 height 11
select select "2503"
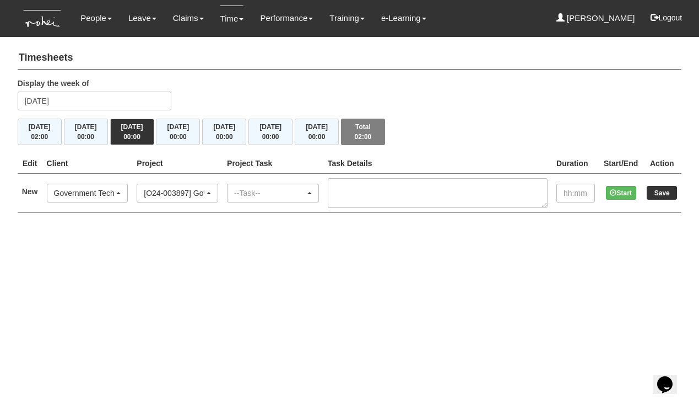
click at [288, 191] on div "--Task--" at bounding box center [269, 192] width 71 height 11
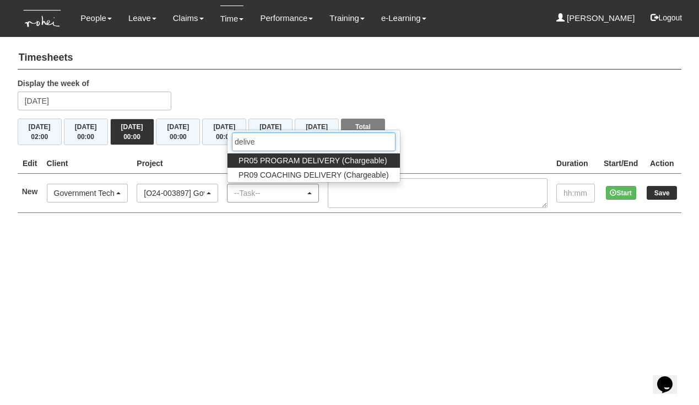
type input "delivery"
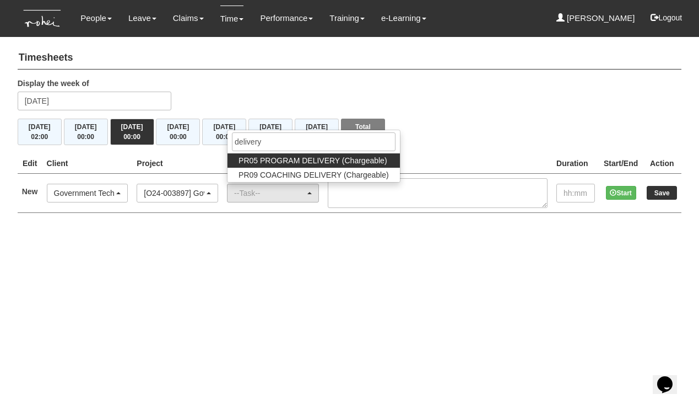
drag, startPoint x: 288, startPoint y: 191, endPoint x: 309, endPoint y: 155, distance: 41.5
click at [309, 155] on span "PR05 PROGRAM DELIVERY (Chargeable)" at bounding box center [313, 160] width 148 height 11
select select "89"
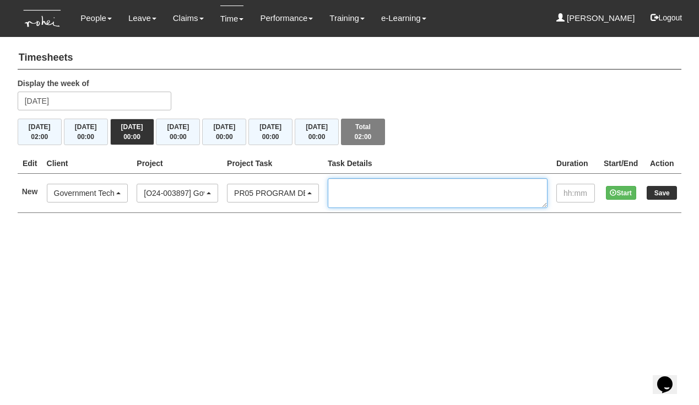
click at [394, 182] on textarea at bounding box center [438, 193] width 220 height 30
type textarea "C11, M5, co-facilitate with Jane"
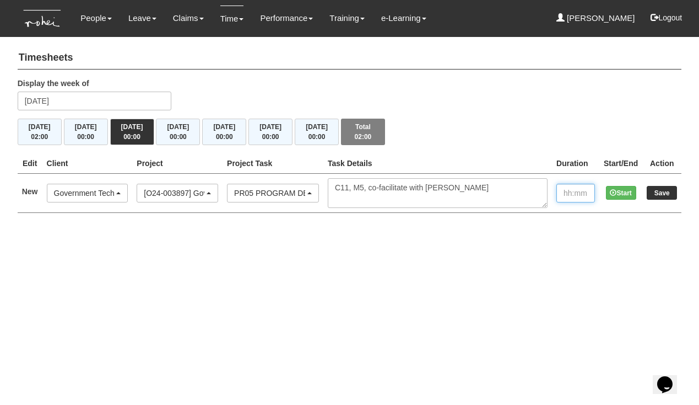
click at [561, 193] on input "text" at bounding box center [576, 193] width 39 height 19
type input "08:00"
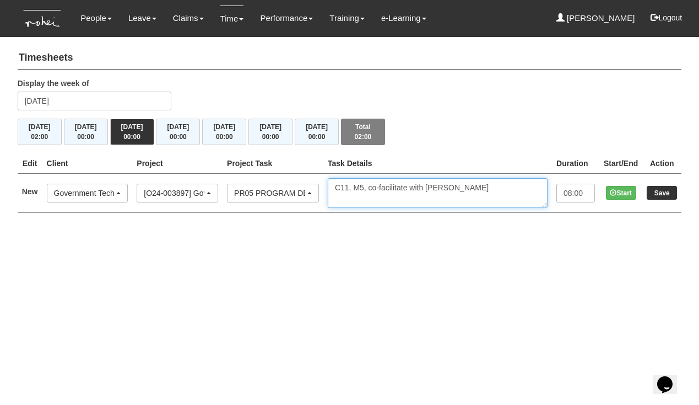
click at [502, 186] on textarea "C11, M5, co-facilitate with Jane" at bounding box center [438, 193] width 220 height 30
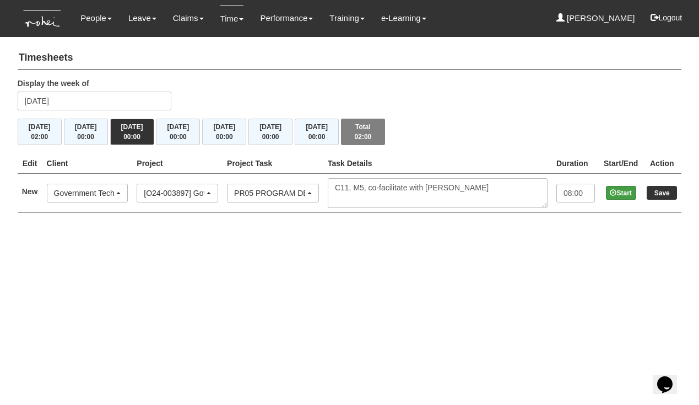
click at [626, 192] on button "Start" at bounding box center [621, 193] width 30 height 14
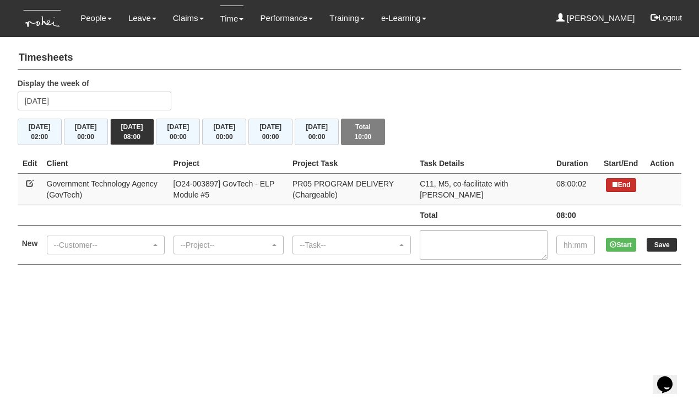
click at [607, 184] on button "End" at bounding box center [621, 185] width 30 height 14
click at [176, 137] on span "00:00" at bounding box center [178, 137] width 17 height 8
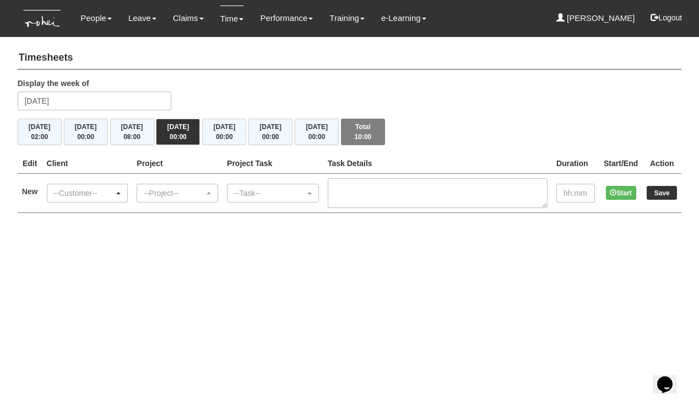
click at [70, 191] on div "--Customer--" at bounding box center [84, 192] width 61 height 11
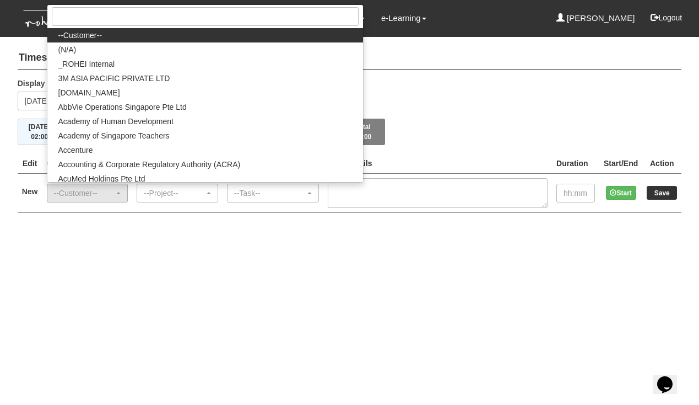
click at [320, 84] on div "Display the week of Thursday 2 October 2025" at bounding box center [349, 98] width 681 height 41
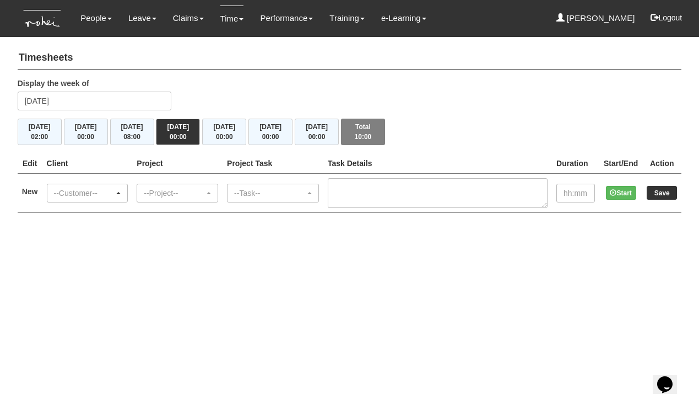
click at [115, 190] on div "--Customer--" at bounding box center [84, 192] width 61 height 11
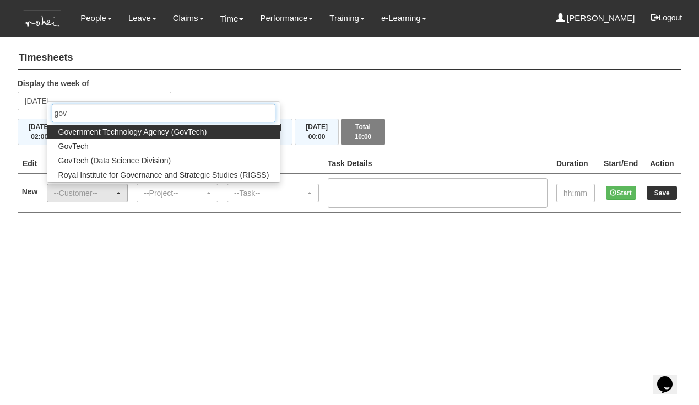
type input "gov"
click at [164, 129] on span "Government Technology Agency (GovTech)" at bounding box center [132, 131] width 149 height 11
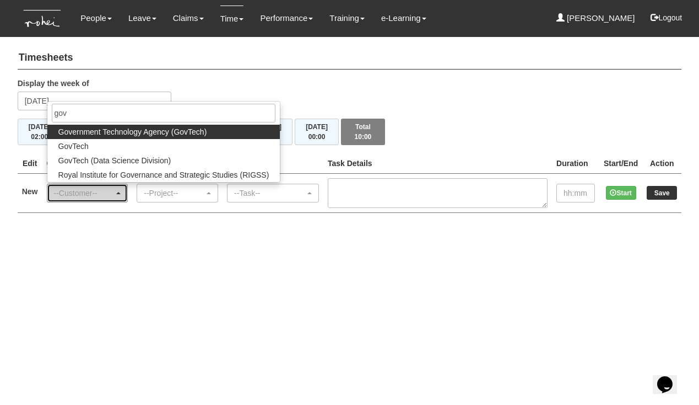
select select "900"
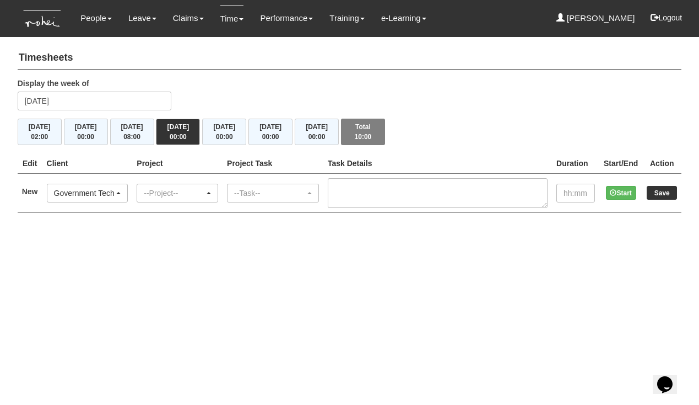
click at [193, 189] on div "--Project--" at bounding box center [174, 192] width 61 height 11
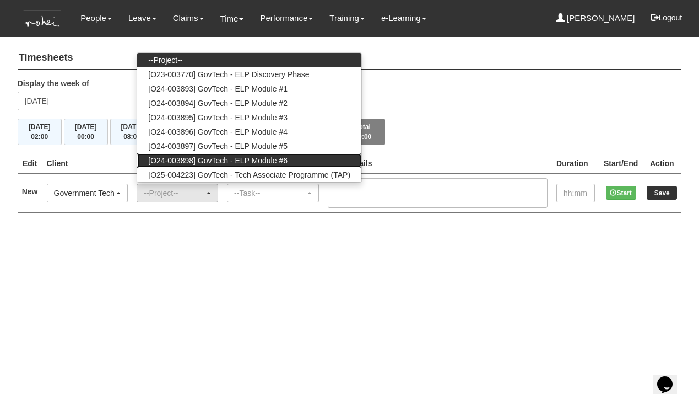
click at [211, 156] on span "[O24-003898] GovTech - ELP Module #6" at bounding box center [217, 160] width 139 height 11
select select "2502"
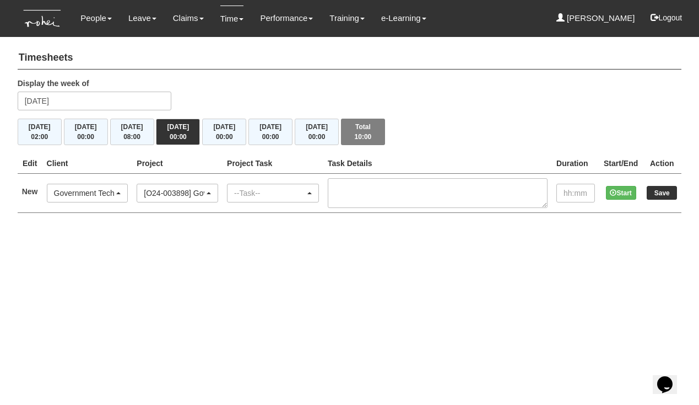
click at [272, 190] on div "--Task--" at bounding box center [269, 192] width 71 height 11
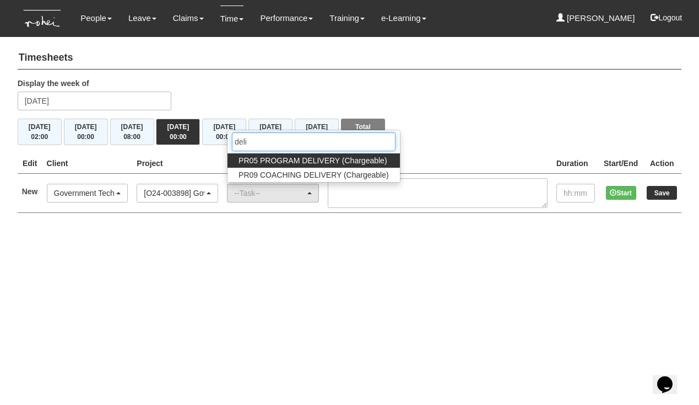
type input "deli"
click at [319, 158] on span "PR05 PROGRAM DELIVERY (Chargeable)" at bounding box center [313, 160] width 148 height 11
select select "89"
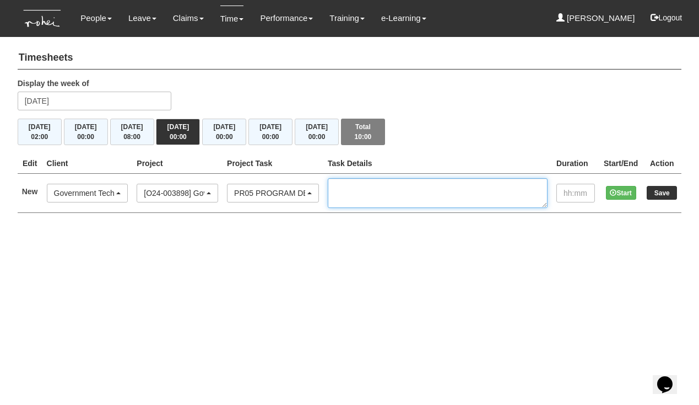
click at [396, 187] on textarea at bounding box center [438, 193] width 220 height 30
type textarea "C11, M6, co-facilitate with Jane"
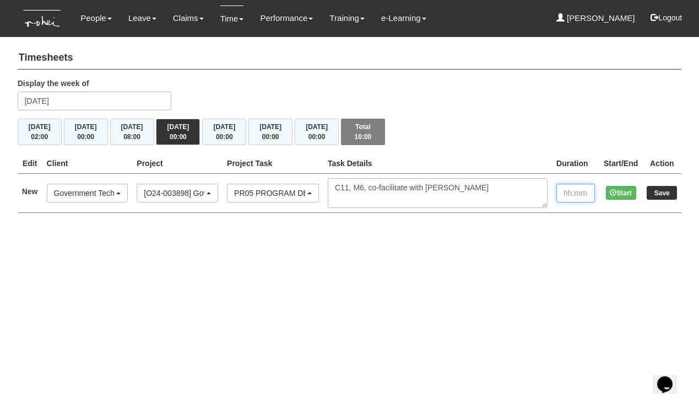
click at [568, 190] on input "text" at bounding box center [576, 193] width 39 height 19
type input "01:00"
click at [656, 189] on input "Save" at bounding box center [662, 193] width 30 height 14
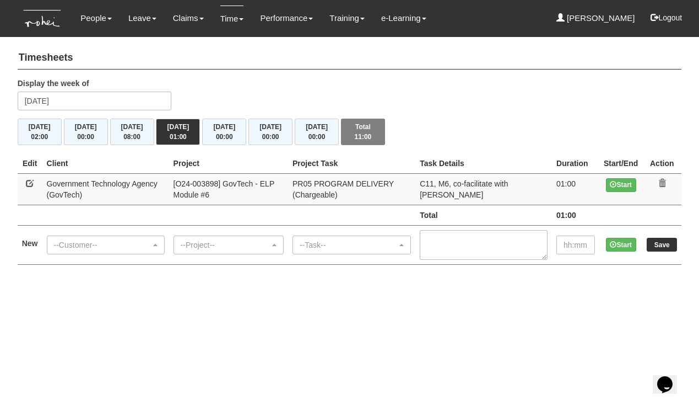
click at [30, 184] on link at bounding box center [30, 183] width 8 height 8
select select "900"
select select "89"
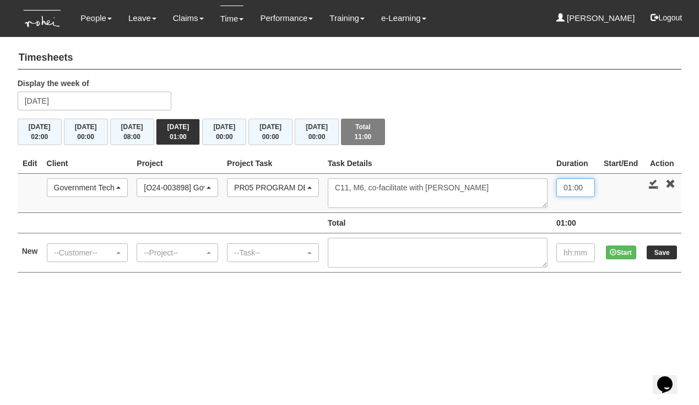
click at [567, 188] on input "01:00" at bounding box center [576, 187] width 39 height 19
type input "08:00"
click at [653, 180] on link at bounding box center [654, 184] width 10 height 10
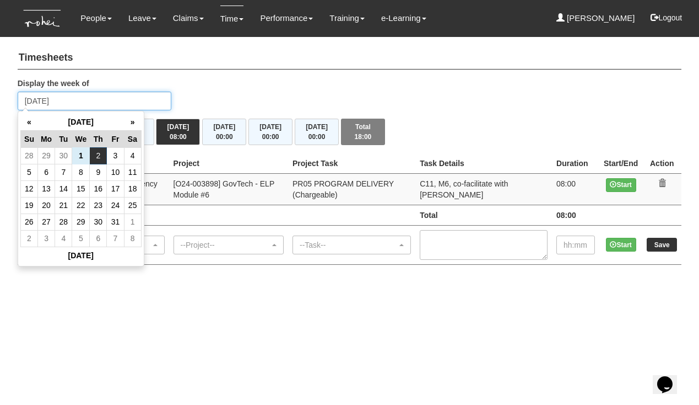
click at [99, 103] on input "[DATE]" at bounding box center [95, 100] width 154 height 19
click at [99, 200] on td "23" at bounding box center [98, 205] width 17 height 17
type input "[DATE]"
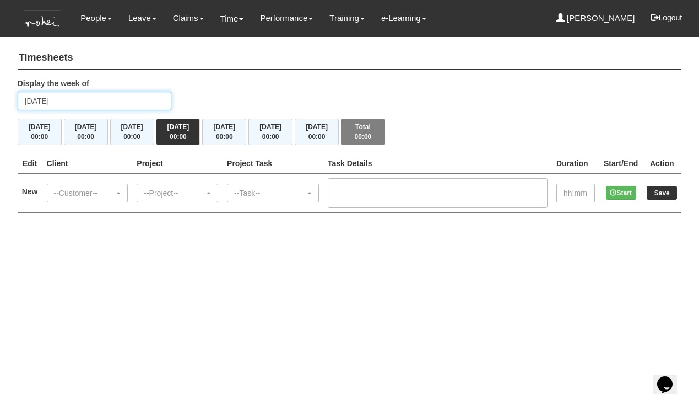
click at [77, 98] on input "[DATE]" at bounding box center [95, 100] width 154 height 19
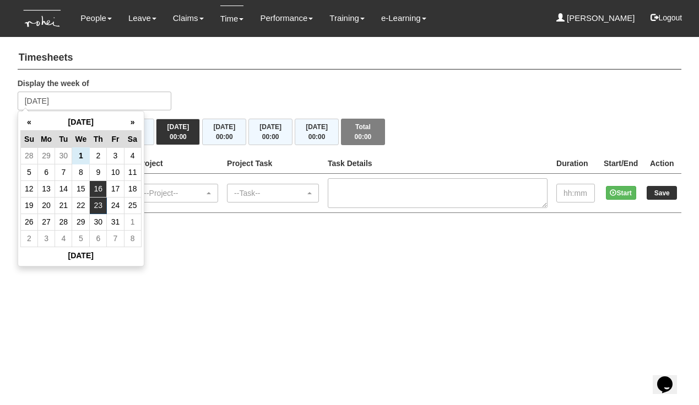
click at [96, 192] on td "16" at bounding box center [98, 188] width 17 height 17
type input "[DATE]"
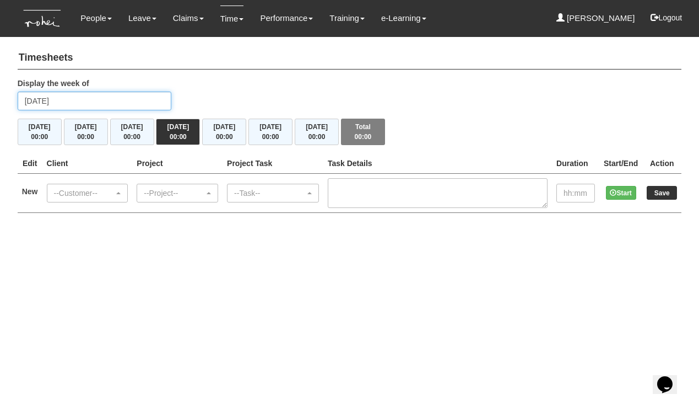
click at [109, 104] on input "[DATE]" at bounding box center [95, 100] width 154 height 19
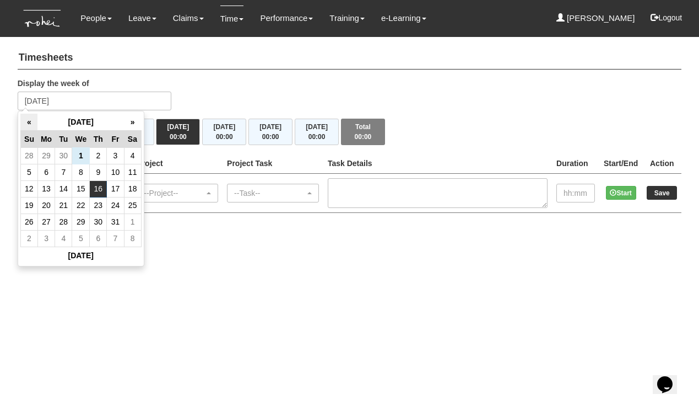
click at [31, 117] on th "«" at bounding box center [28, 122] width 17 height 17
click at [61, 191] on td "16" at bounding box center [63, 188] width 17 height 17
type input "Tuesday 16 September 2025"
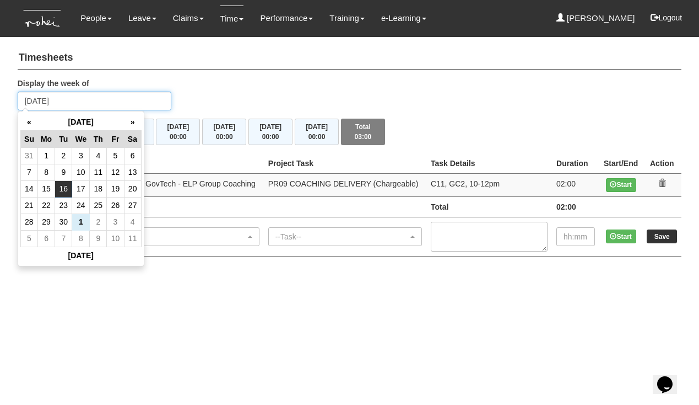
click at [109, 103] on input "Tuesday 16 September 2025" at bounding box center [95, 100] width 154 height 19
click at [64, 203] on td "23" at bounding box center [63, 205] width 17 height 17
type input "[DATE]"
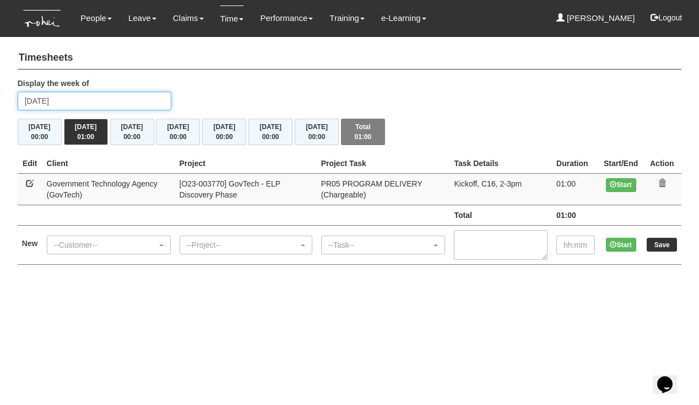
click at [117, 99] on input "Tuesday 23 September 2025" at bounding box center [95, 100] width 154 height 19
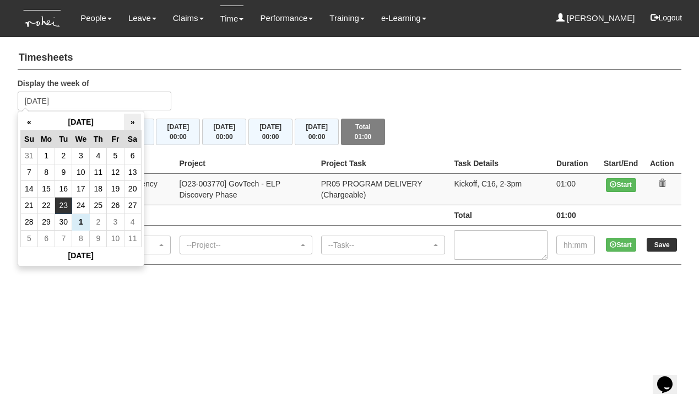
click at [132, 118] on th "»" at bounding box center [132, 122] width 17 height 17
click at [67, 188] on td "14" at bounding box center [63, 188] width 17 height 17
type input "[DATE]"
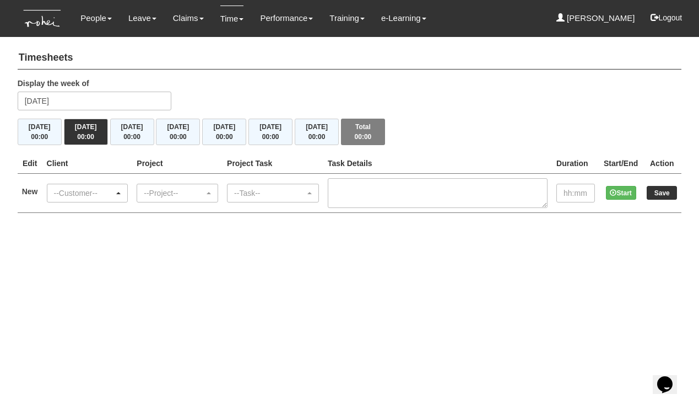
click at [77, 194] on div "--Customer--" at bounding box center [84, 192] width 61 height 11
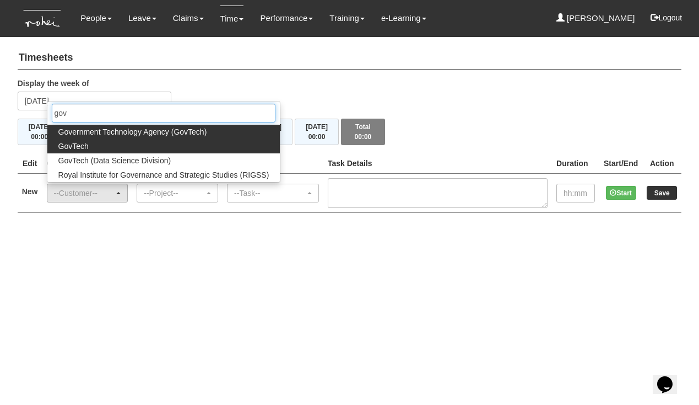
type input "gov"
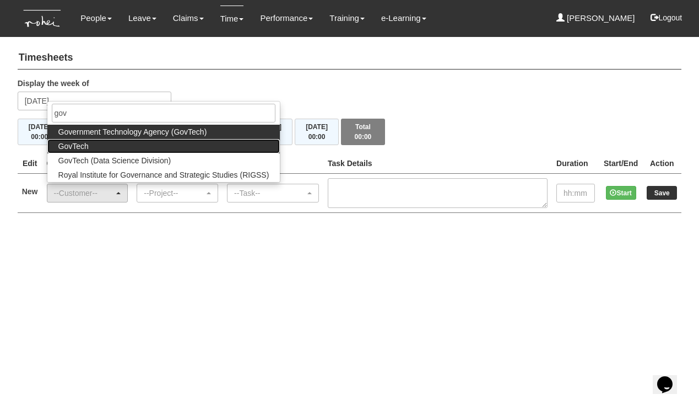
click at [93, 142] on link "GovTech" at bounding box center [163, 146] width 233 height 14
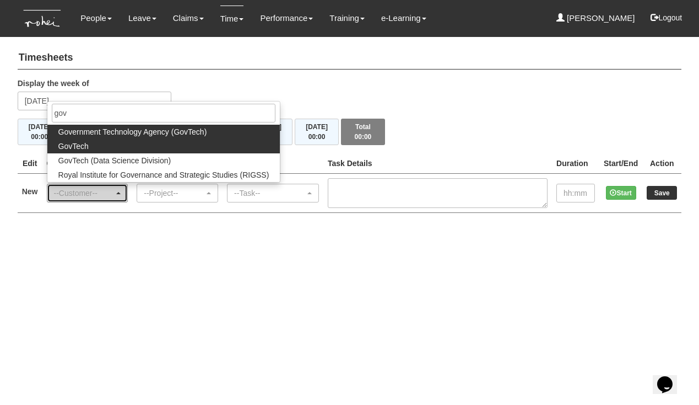
select select "427"
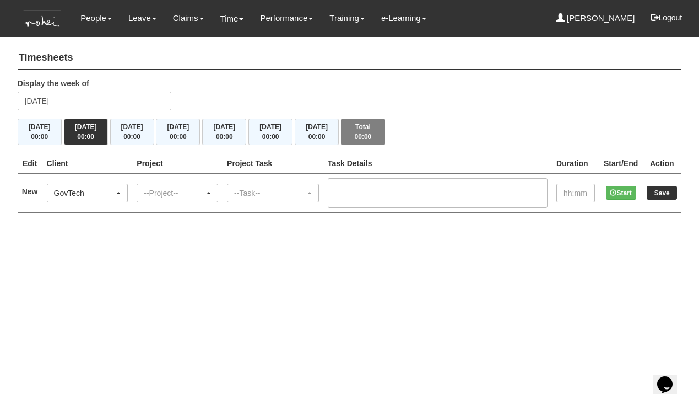
click at [160, 188] on div "--Project--" at bounding box center [174, 192] width 61 height 11
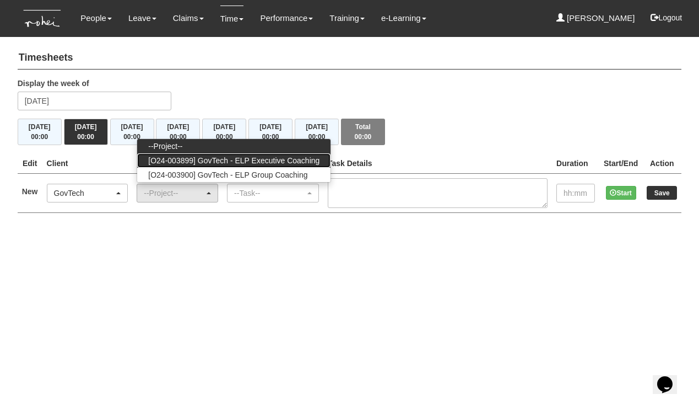
click at [176, 159] on span "[O24-003899] GovTech - ELP Executive Coaching" at bounding box center [233, 160] width 171 height 11
select select "2540"
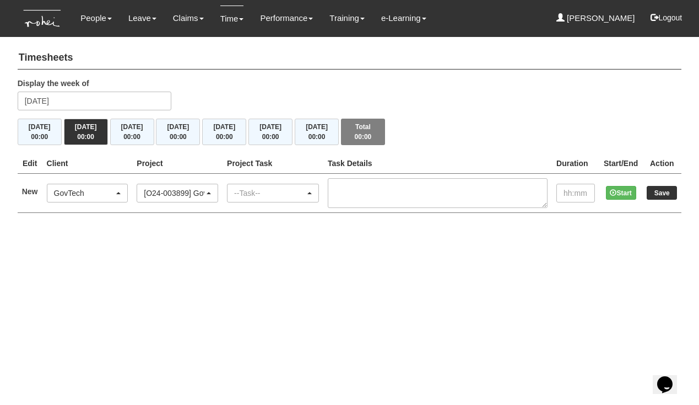
click at [255, 195] on div "--Task--" at bounding box center [273, 193] width 91 height 18
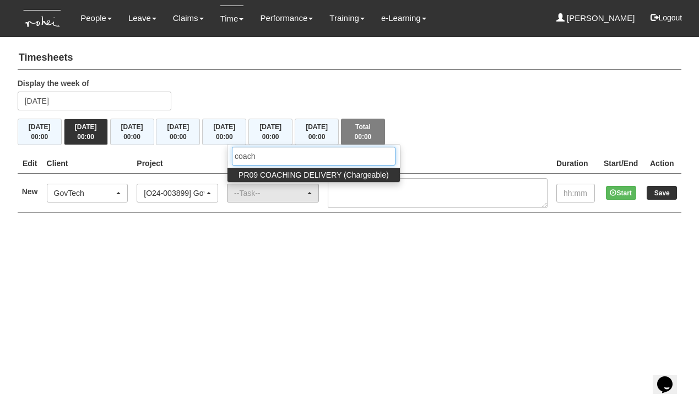
type input "coach"
click at [291, 175] on span "PR09 COACHING DELIVERY (Chargeable)" at bounding box center [314, 174] width 150 height 11
select select "150"
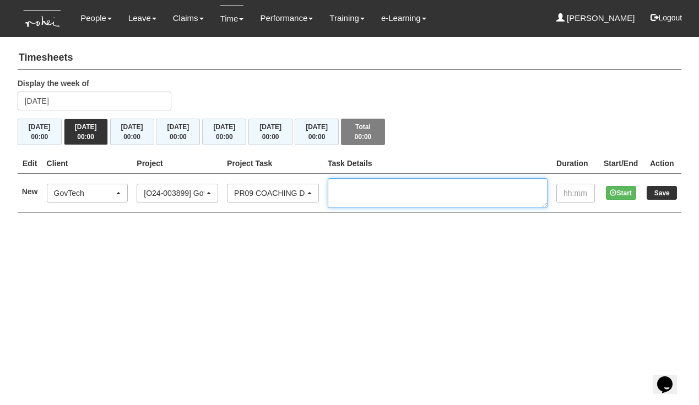
click at [386, 190] on textarea at bounding box center [438, 193] width 220 height 30
type textarea "C10, IC2, [PERSON_NAME]"
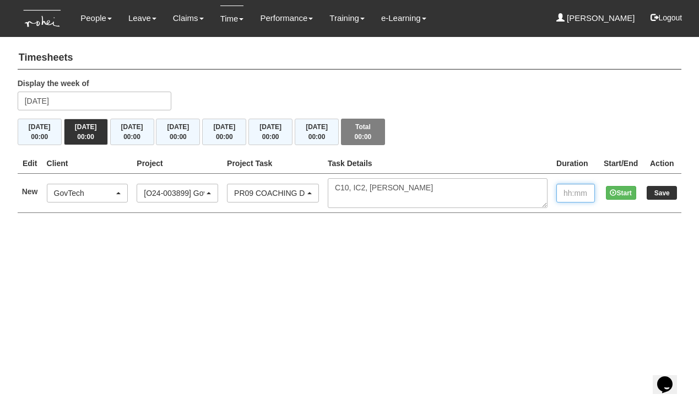
click at [570, 190] on input "text" at bounding box center [576, 193] width 39 height 19
type input "01:00"
click at [666, 190] on input "Save" at bounding box center [662, 193] width 30 height 14
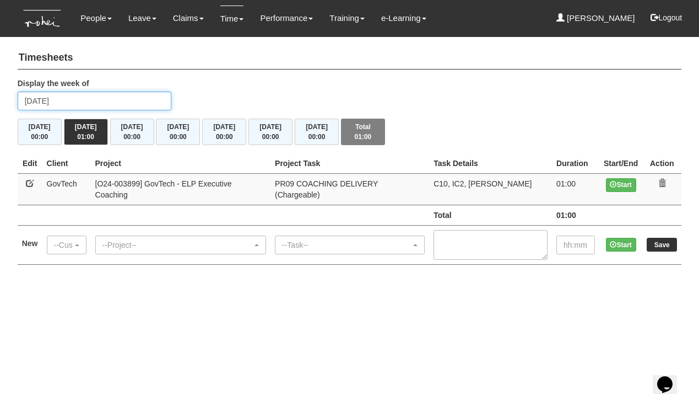
click at [61, 100] on input "Tuesday 14 October 2025" at bounding box center [95, 100] width 154 height 19
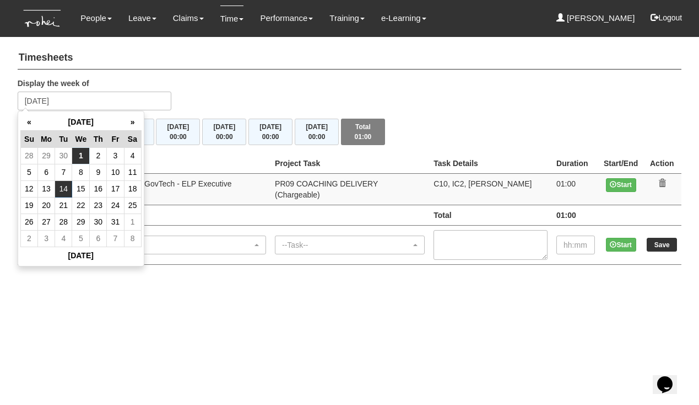
click at [78, 153] on td "1" at bounding box center [81, 155] width 18 height 17
type input "[DATE]"
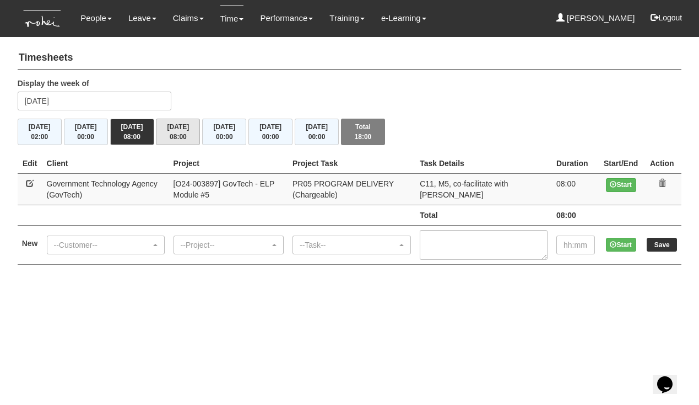
click at [180, 135] on span "08:00" at bounding box center [178, 137] width 17 height 8
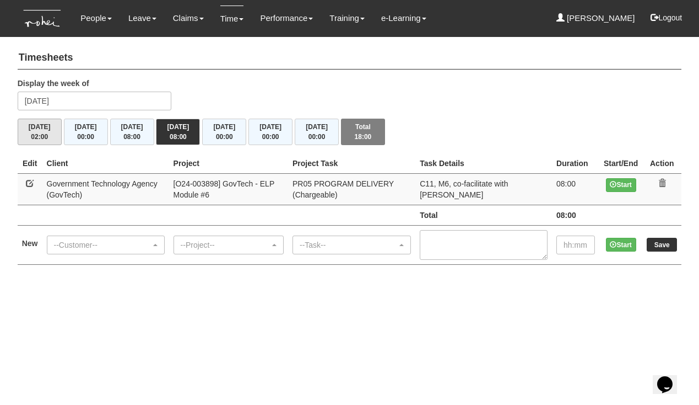
click at [49, 126] on button "[DATE] 02:00" at bounding box center [40, 131] width 44 height 26
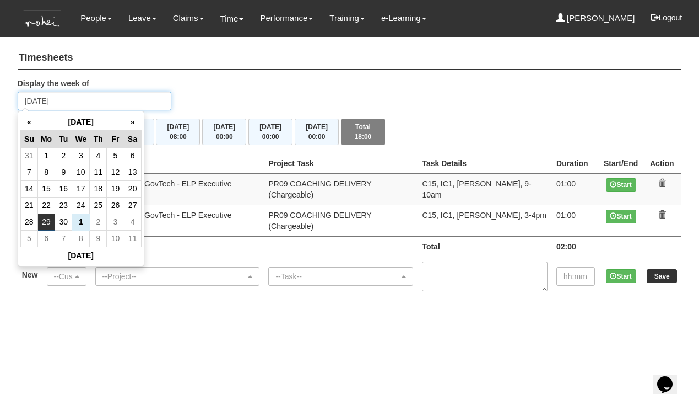
click at [74, 104] on input "Monday 29 September 2025" at bounding box center [95, 100] width 154 height 19
click at [66, 202] on td "23" at bounding box center [63, 205] width 17 height 17
type input "Tuesday 23 September 2025"
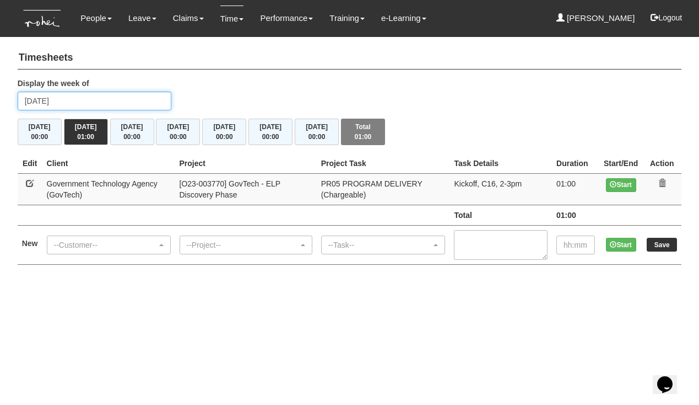
click at [46, 103] on input "[DATE]" at bounding box center [95, 100] width 154 height 19
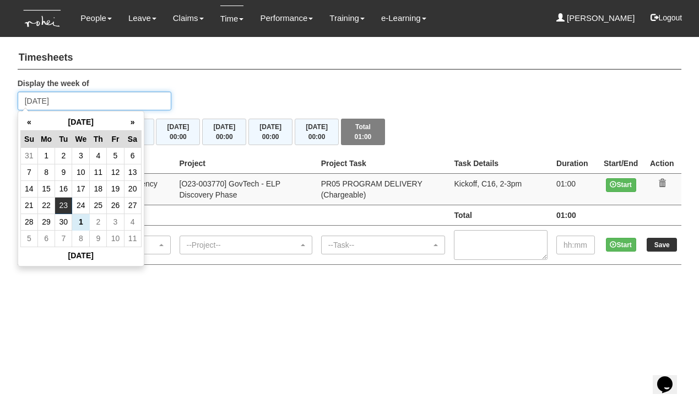
click at [46, 103] on input "[DATE]" at bounding box center [95, 100] width 154 height 19
click at [237, 95] on div "Display the week of Tuesday 23 September 2025" at bounding box center [349, 98] width 681 height 41
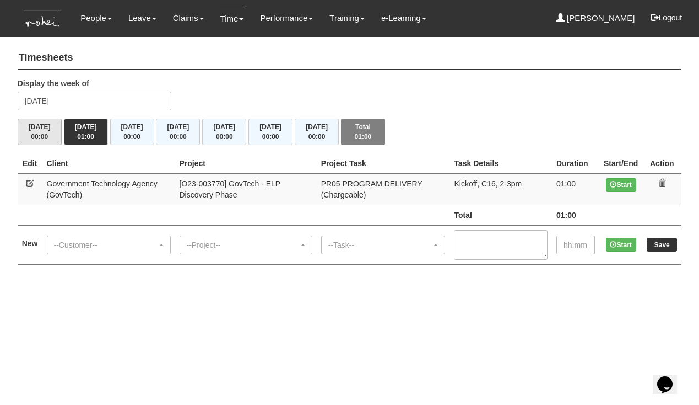
click at [53, 127] on button "Mon 22/9 00:00" at bounding box center [40, 131] width 44 height 26
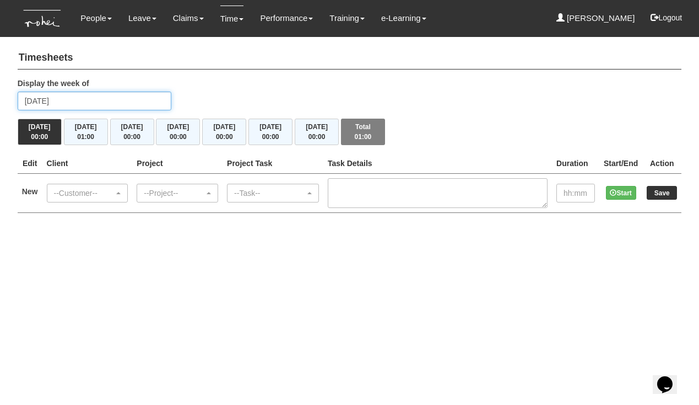
click at [67, 100] on input "Monday 22 September 2025" at bounding box center [95, 100] width 154 height 19
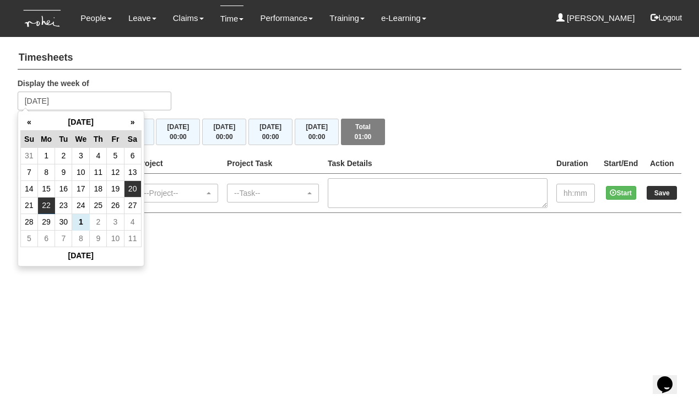
click at [131, 190] on td "20" at bounding box center [132, 188] width 17 height 17
type input "Saturday 20 September 2025"
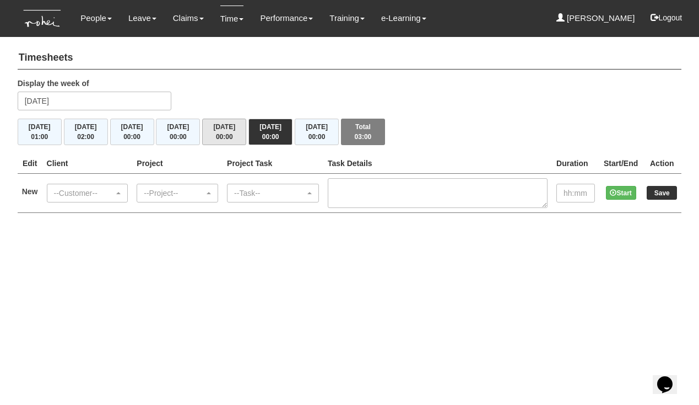
click at [232, 138] on span "00:00" at bounding box center [224, 137] width 17 height 8
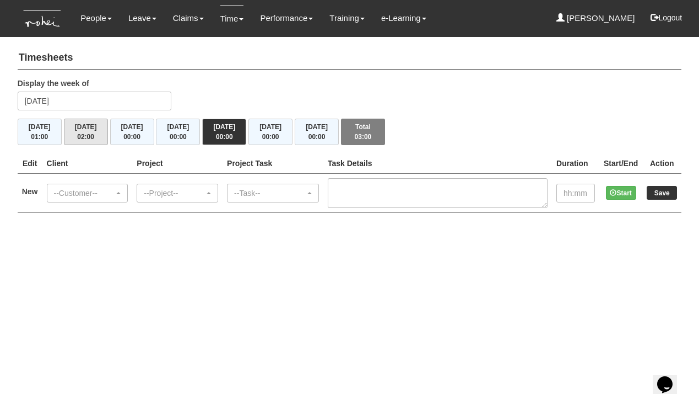
click at [96, 131] on button "[DATE] 02:00" at bounding box center [86, 131] width 44 height 26
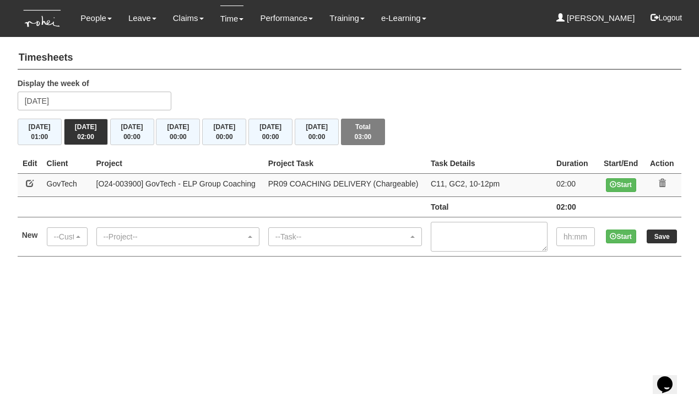
click at [148, 157] on th "Project" at bounding box center [178, 163] width 172 height 20
click at [664, 18] on button "Logout" at bounding box center [666, 17] width 47 height 26
